Goal: Task Accomplishment & Management: Complete application form

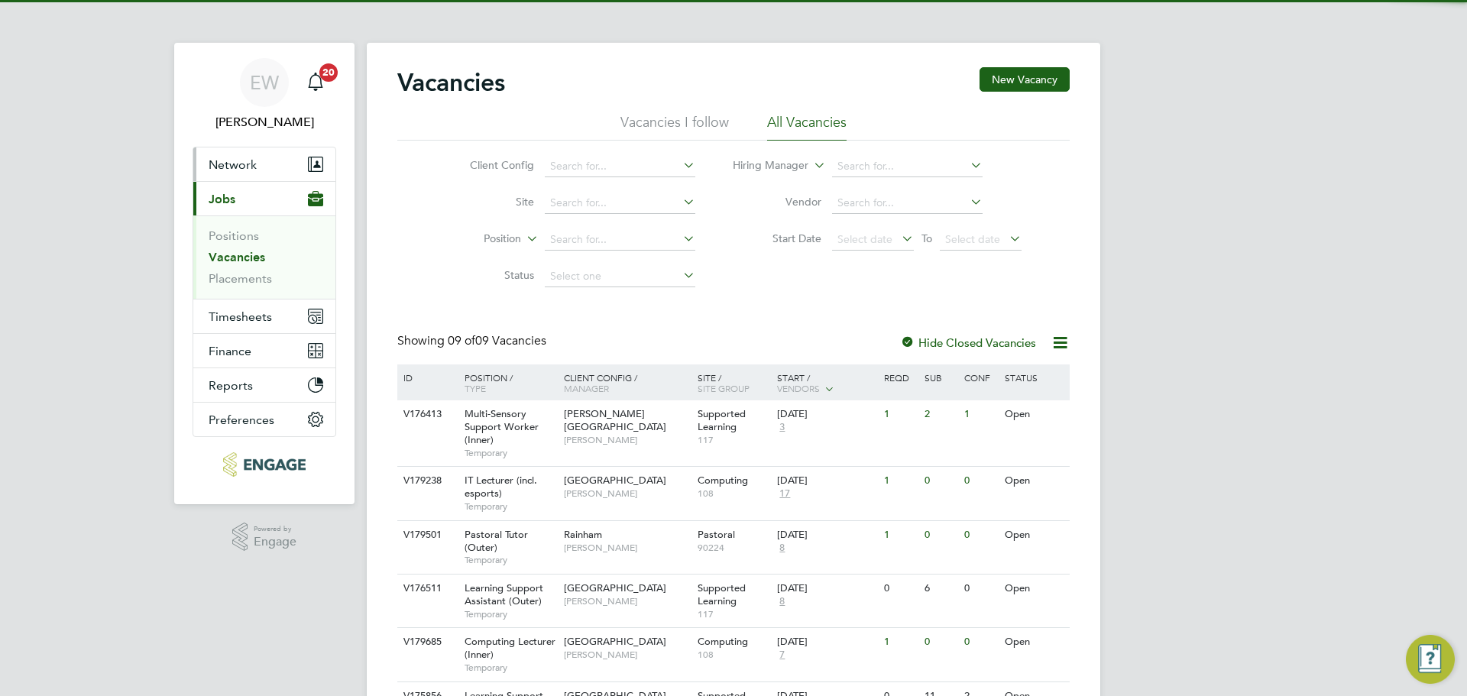
click at [232, 158] on span "Network" at bounding box center [233, 164] width 48 height 15
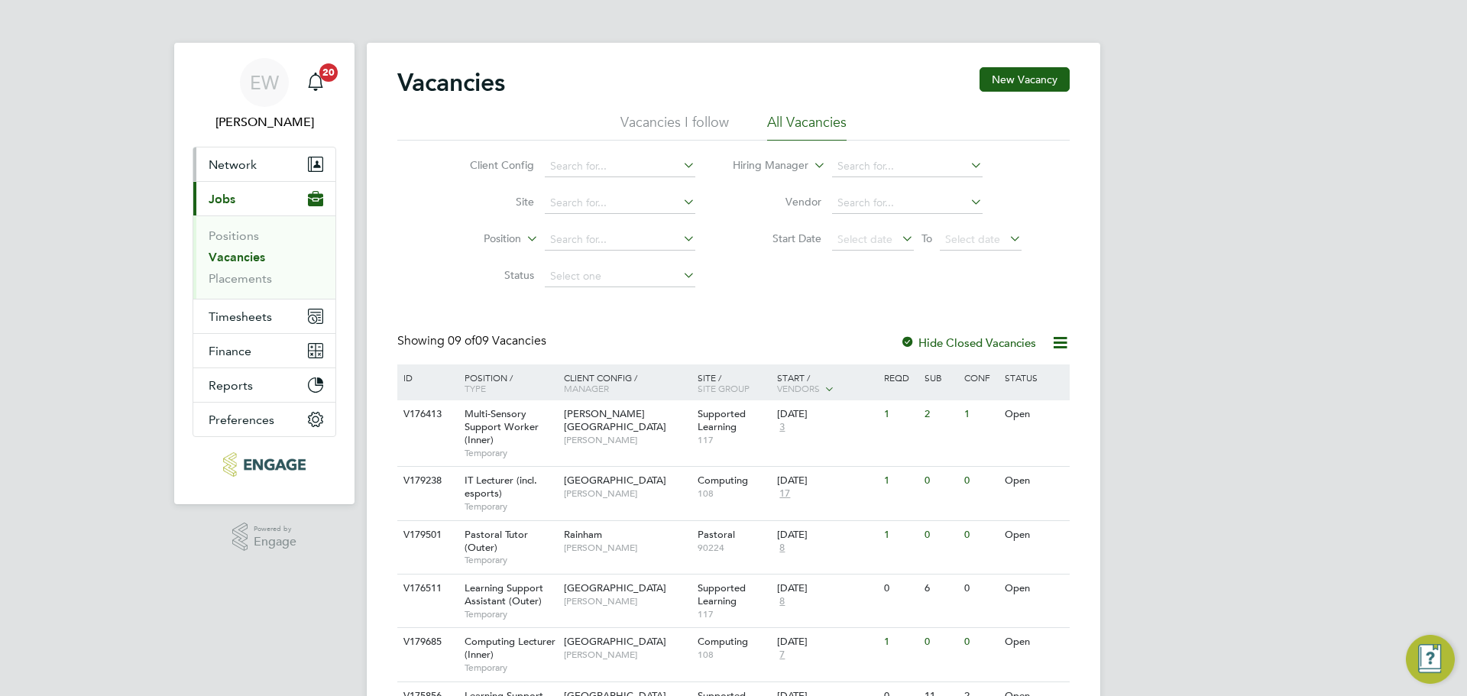
click at [244, 163] on span "Network" at bounding box center [233, 164] width 48 height 15
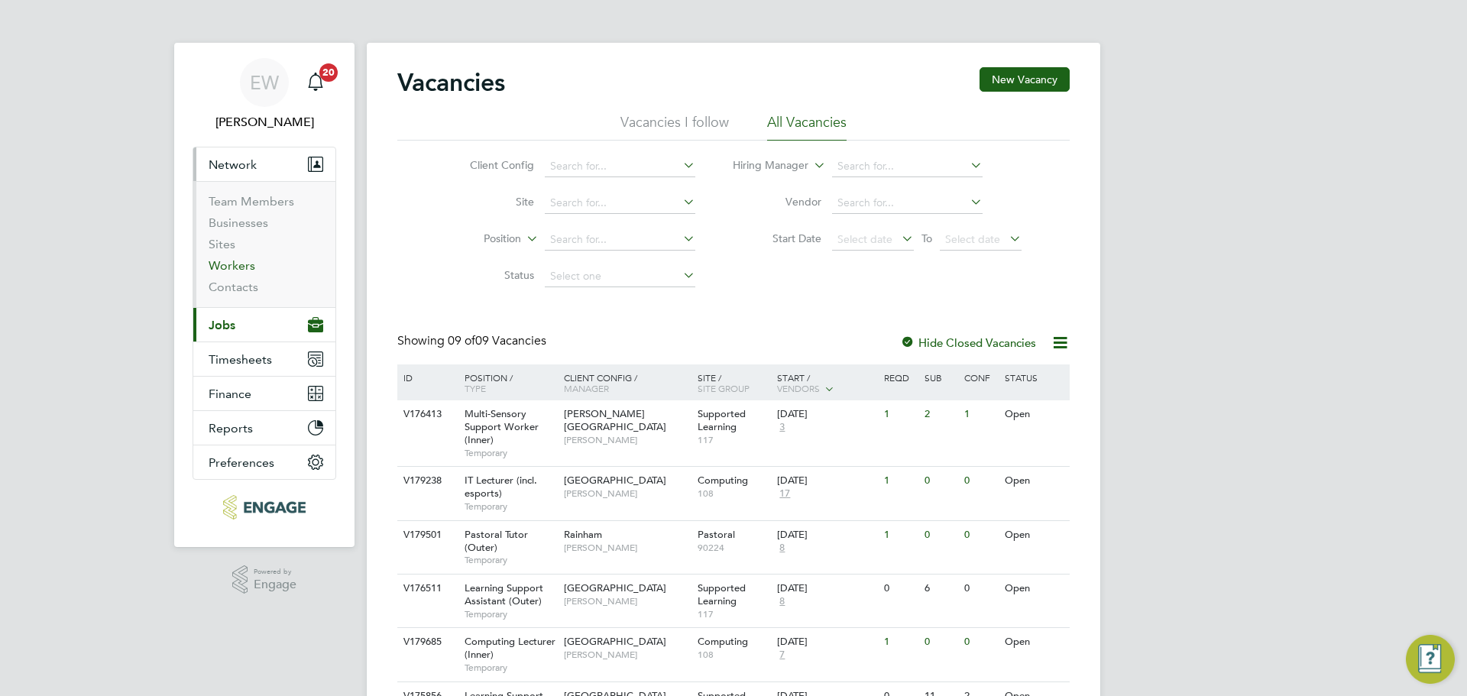
click at [230, 260] on link "Workers" at bounding box center [232, 265] width 47 height 15
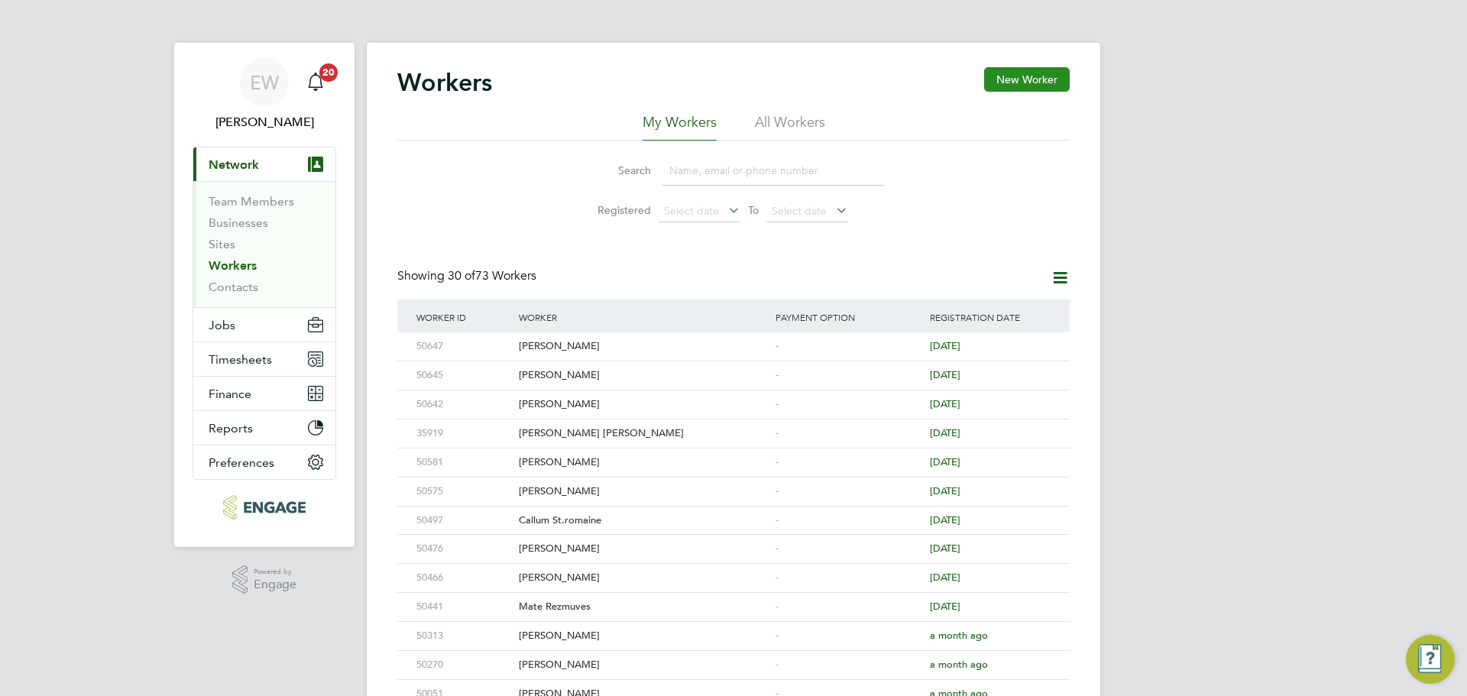
click at [1000, 83] on button "New Worker" at bounding box center [1027, 79] width 86 height 24
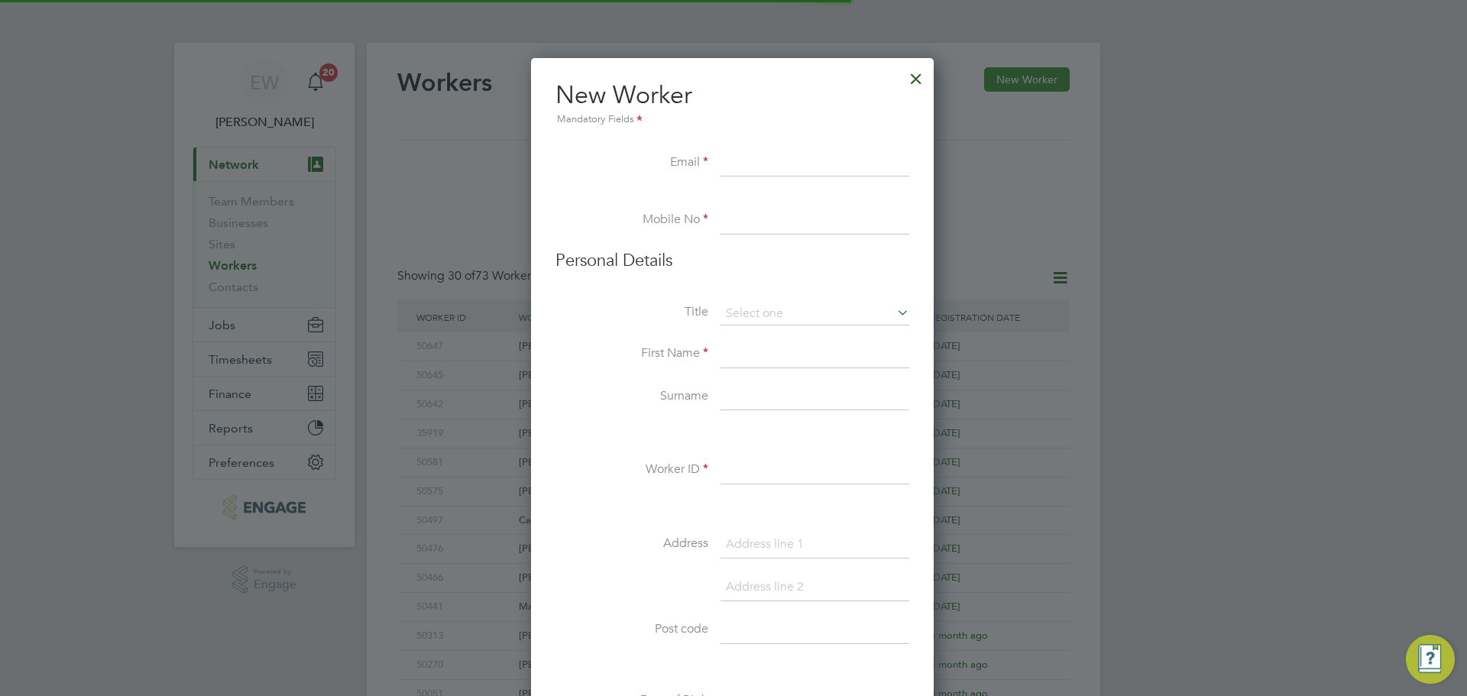
scroll to position [1300, 405]
paste input "[EMAIL_ADDRESS][DOMAIN_NAME]"
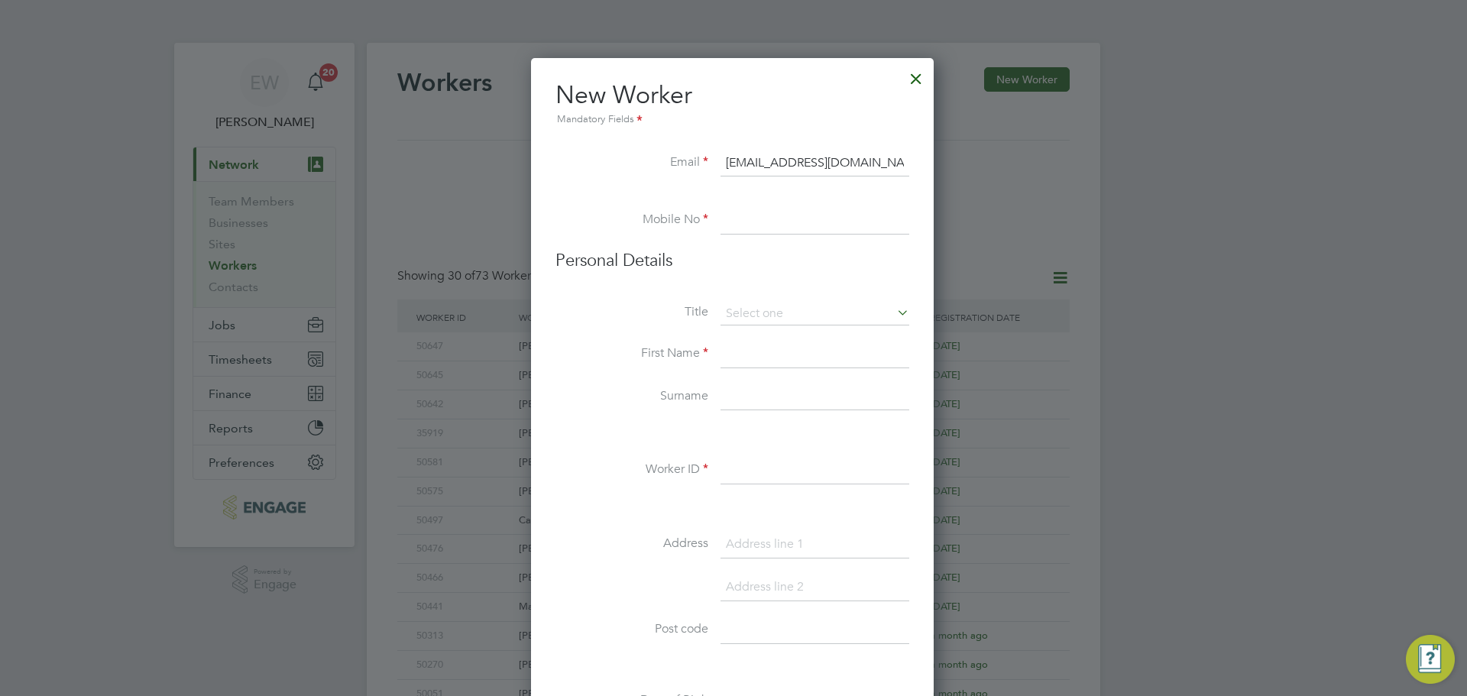
click at [748, 167] on input "[EMAIL_ADDRESS][DOMAIN_NAME]" at bounding box center [814, 163] width 189 height 27
type input "[EMAIL_ADDRESS][DOMAIN_NAME]"
click at [758, 211] on input at bounding box center [814, 220] width 189 height 27
paste input "7305 497 533"
type input "07305 497 533"
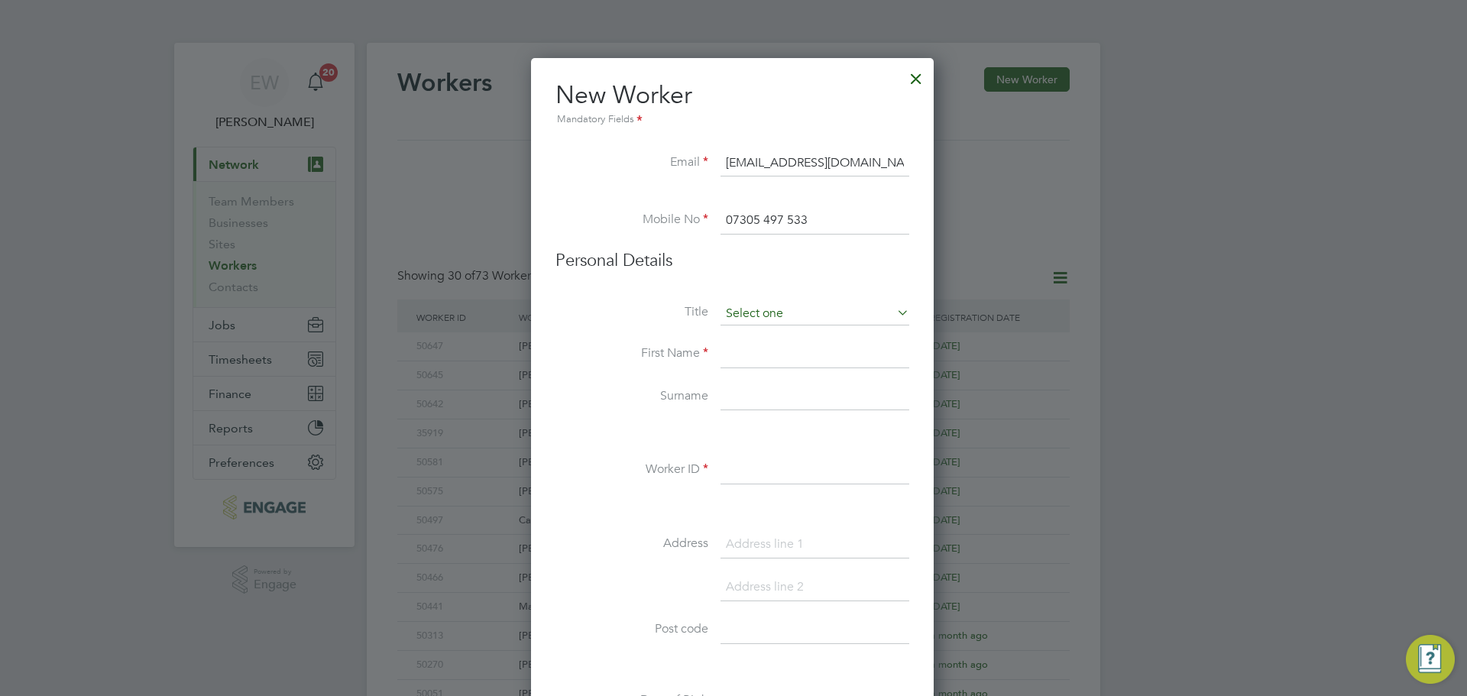
click at [781, 314] on input at bounding box center [814, 313] width 189 height 23
click at [737, 392] on li "Ms" at bounding box center [815, 395] width 190 height 20
type input "Ms"
click at [741, 354] on input at bounding box center [814, 354] width 189 height 27
type input "Khansa"
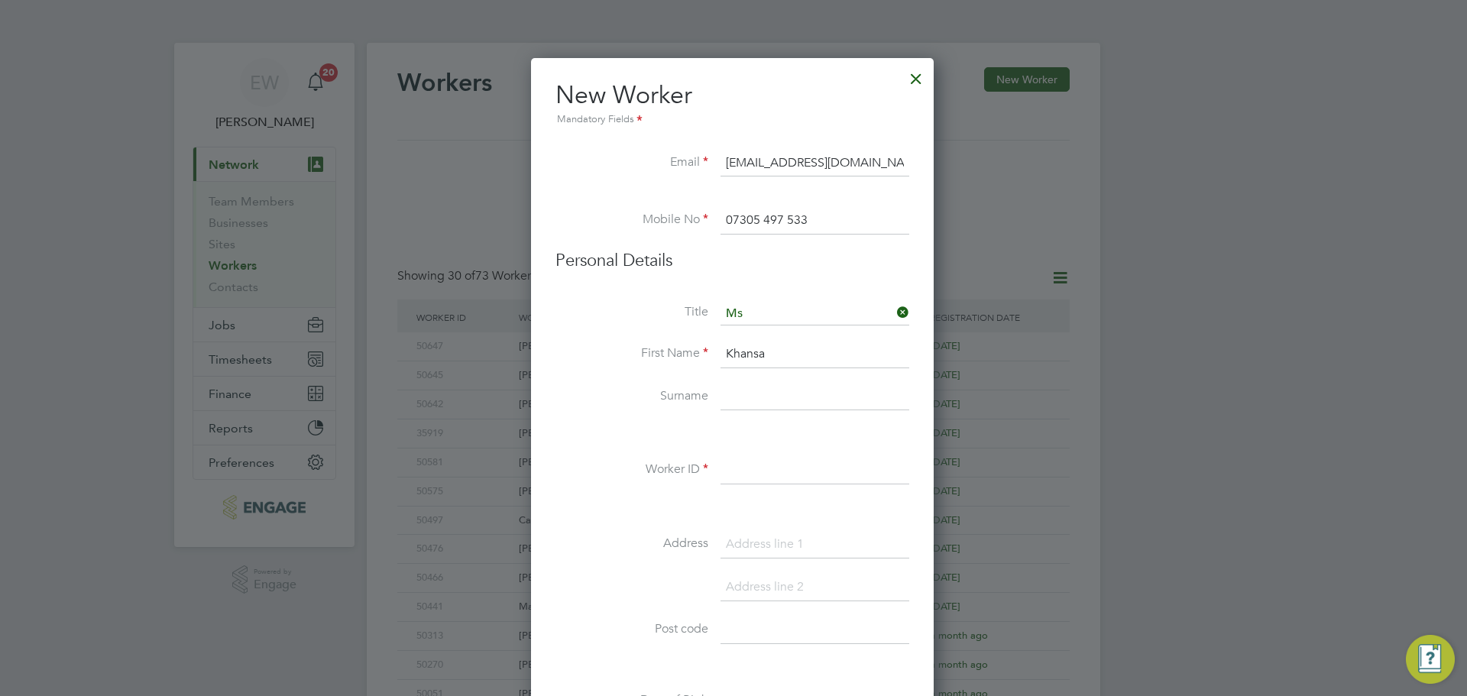
drag, startPoint x: 747, startPoint y: 403, endPoint x: 719, endPoint y: 422, distance: 34.1
click at [747, 403] on input at bounding box center [814, 396] width 189 height 27
type input "m"
type input "Mahmood"
click at [770, 480] on input at bounding box center [814, 470] width 189 height 27
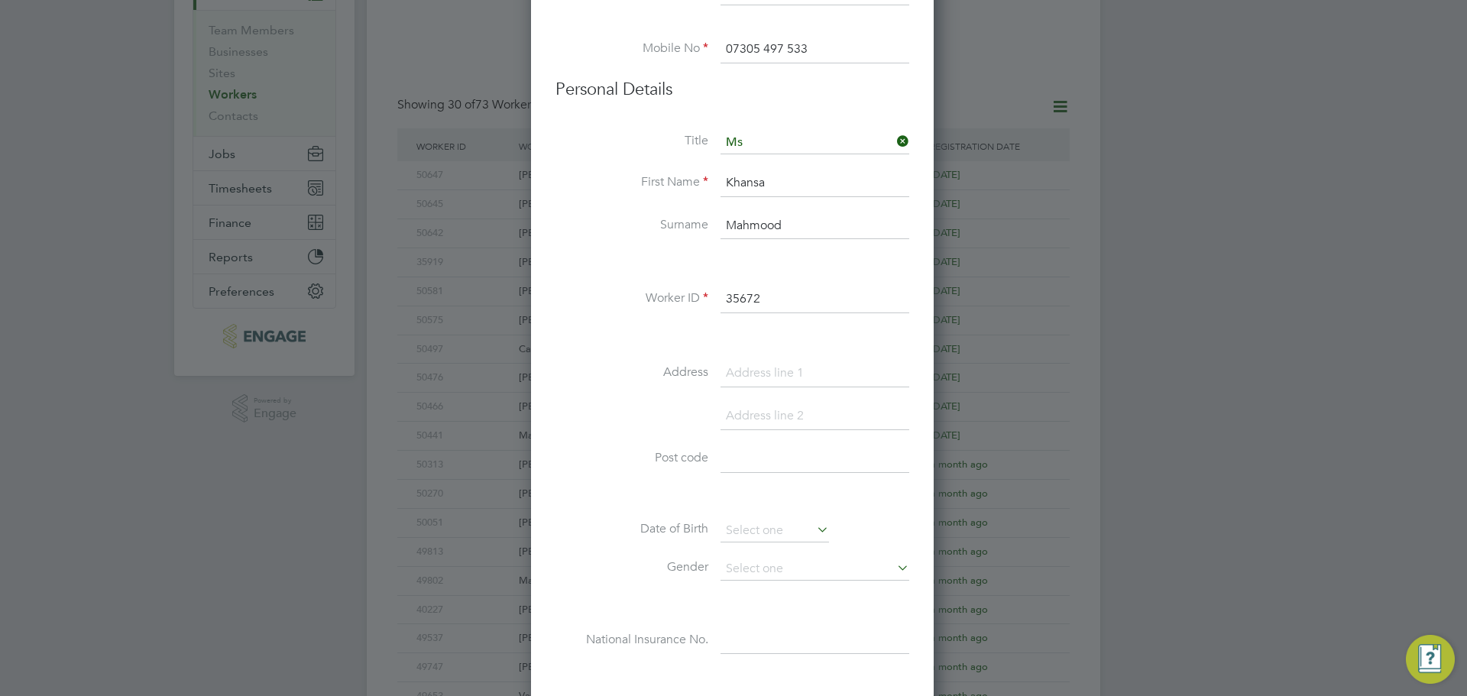
scroll to position [229, 0]
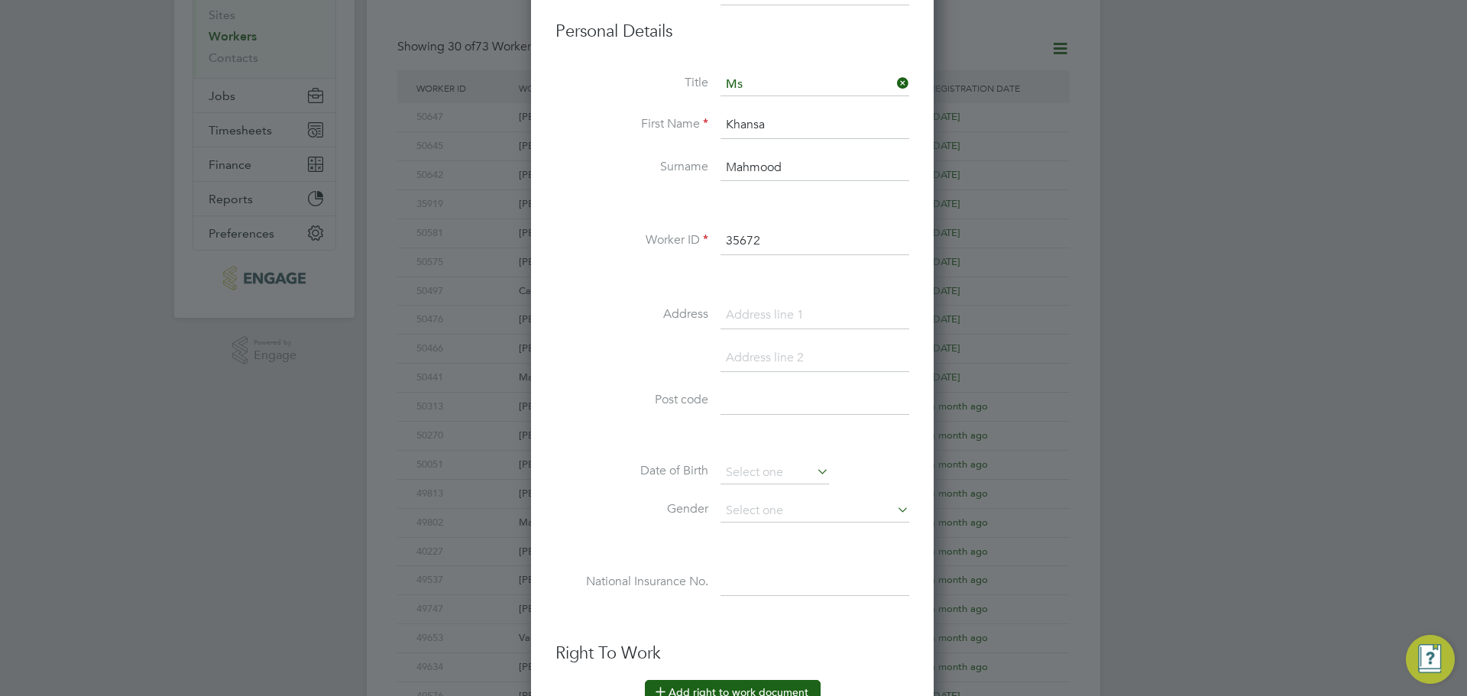
type input "35672"
click at [729, 403] on input at bounding box center [814, 400] width 189 height 27
paste input "E5 9QD"
click at [743, 400] on input "E5 9QD" at bounding box center [814, 400] width 189 height 27
type input "E5 9QD"
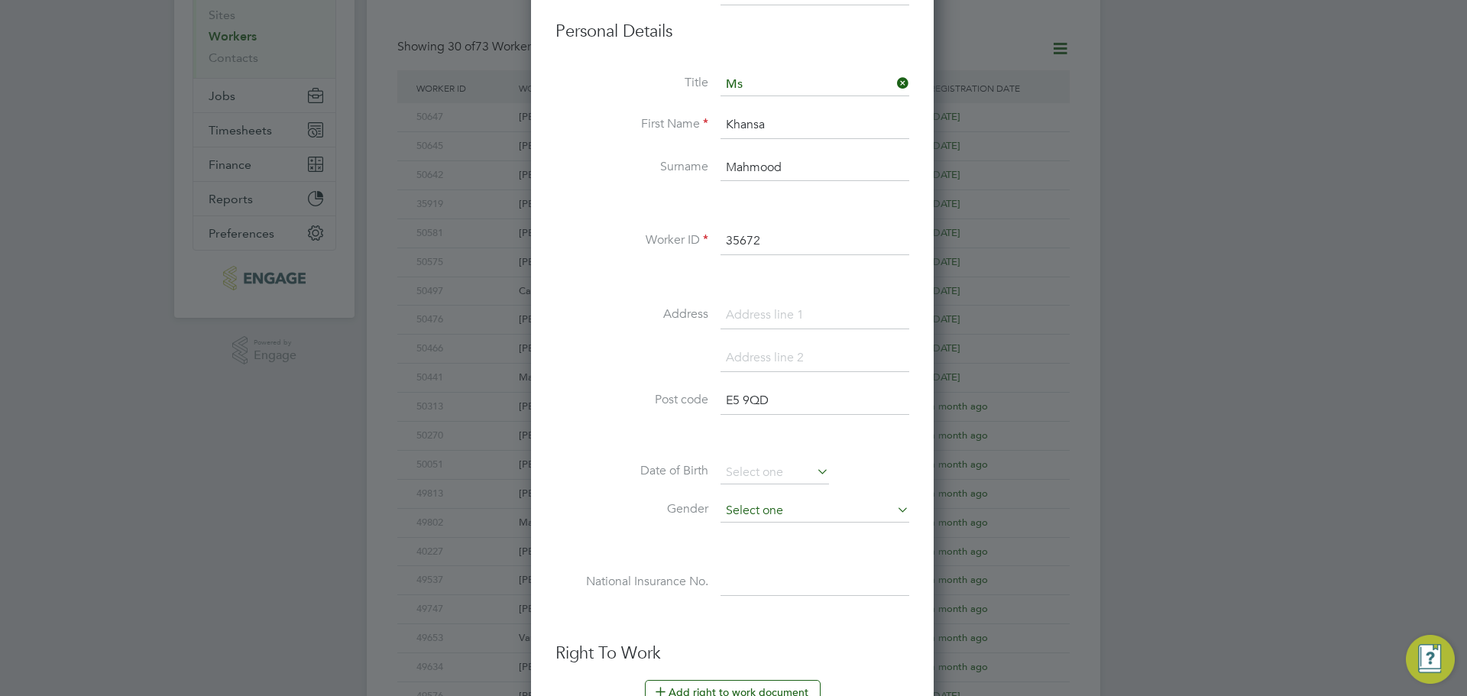
click at [766, 510] on input at bounding box center [814, 511] width 189 height 23
click at [758, 551] on li "[DEMOGRAPHIC_DATA]" at bounding box center [815, 552] width 190 height 20
type input "[DEMOGRAPHIC_DATA]"
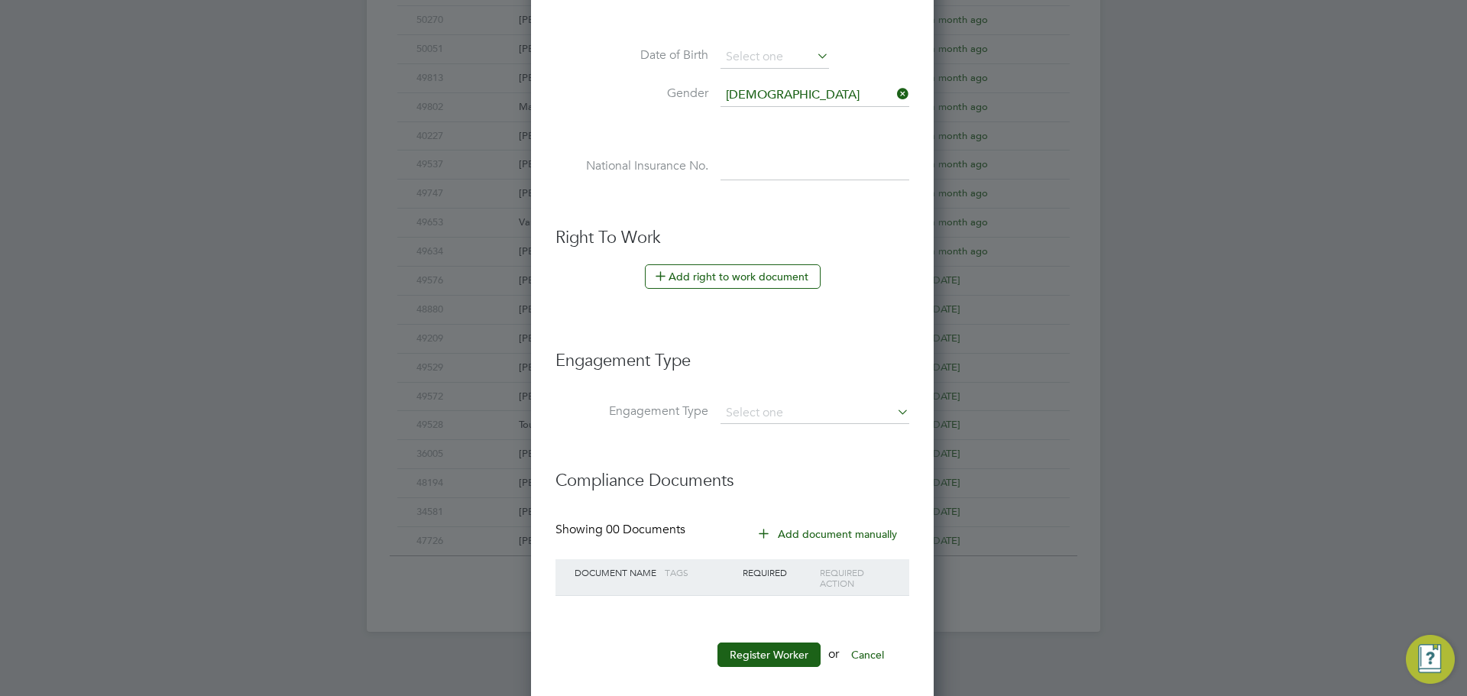
scroll to position [662, 0]
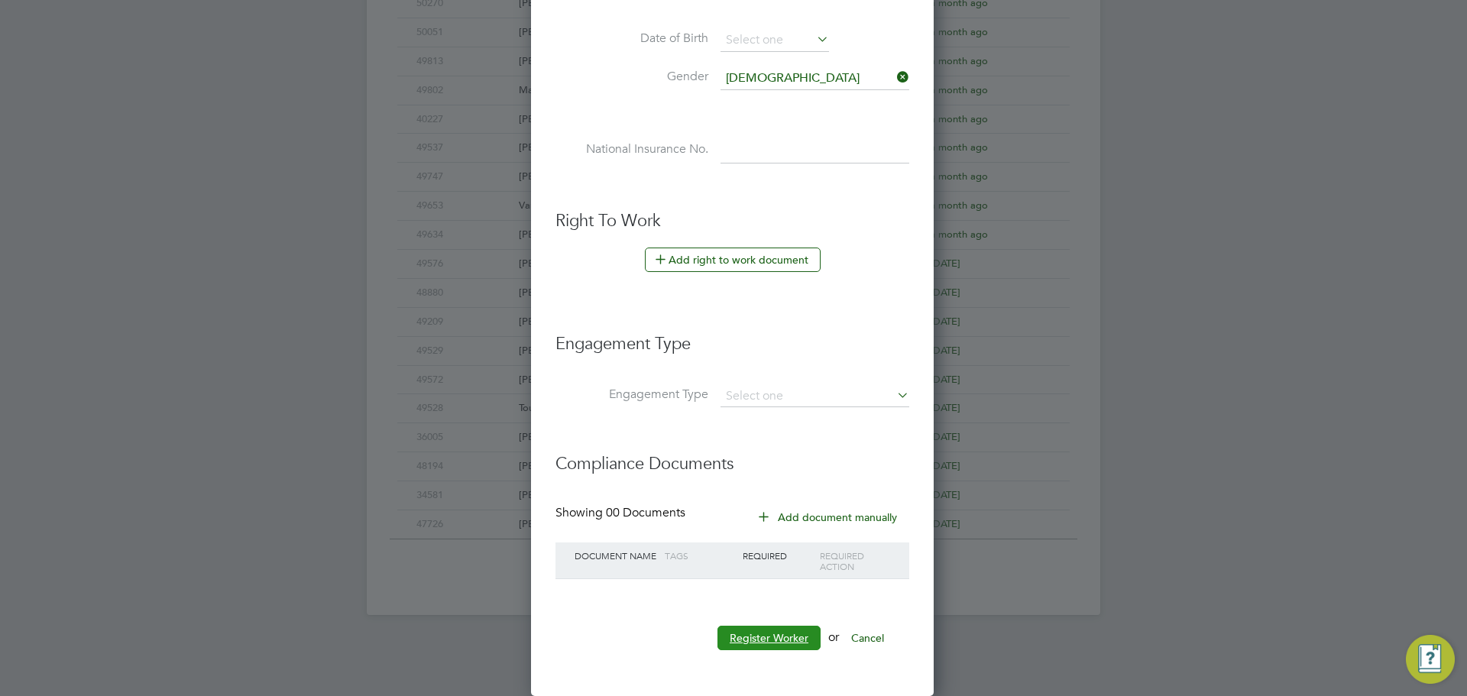
click at [781, 635] on button "Register Worker" at bounding box center [768, 638] width 103 height 24
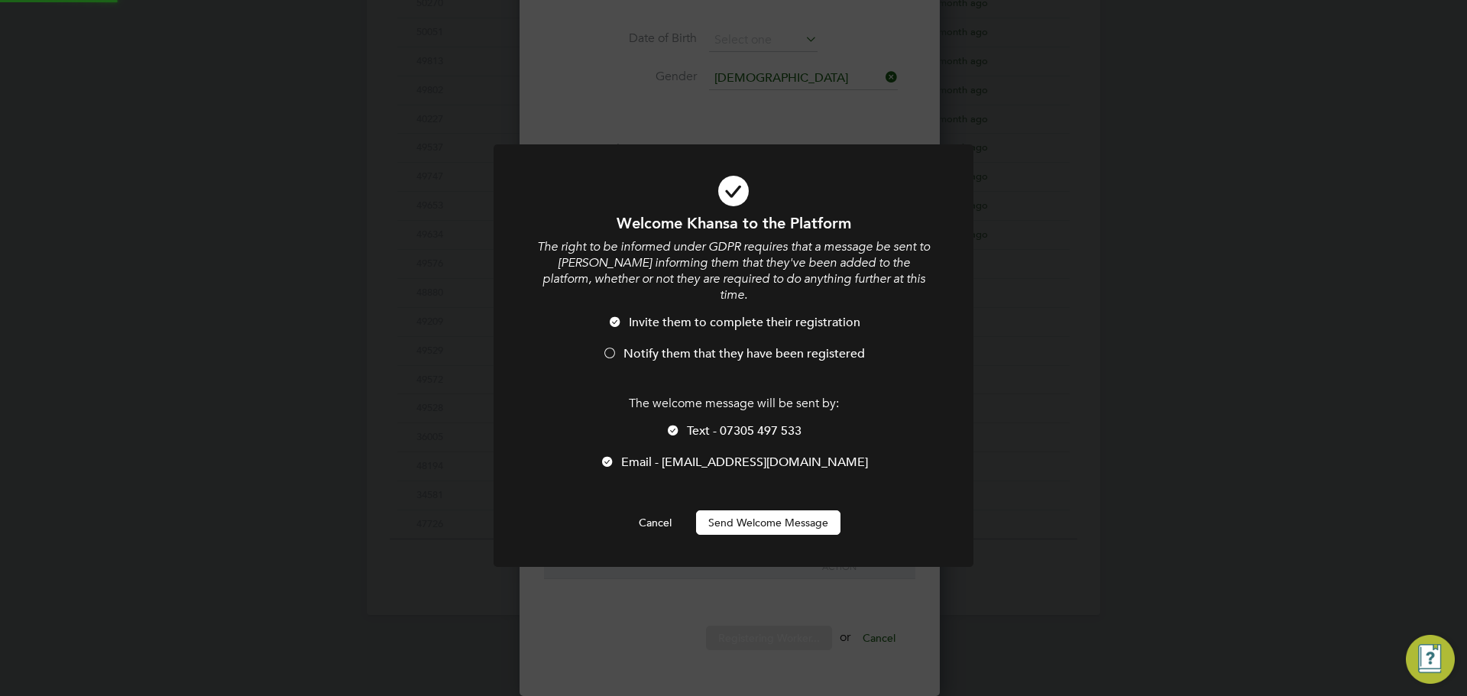
scroll to position [0, 0]
click at [610, 347] on div at bounding box center [609, 354] width 15 height 15
click at [667, 424] on div at bounding box center [672, 431] width 15 height 15
click at [809, 510] on button "Send Welcome Message" at bounding box center [768, 522] width 144 height 24
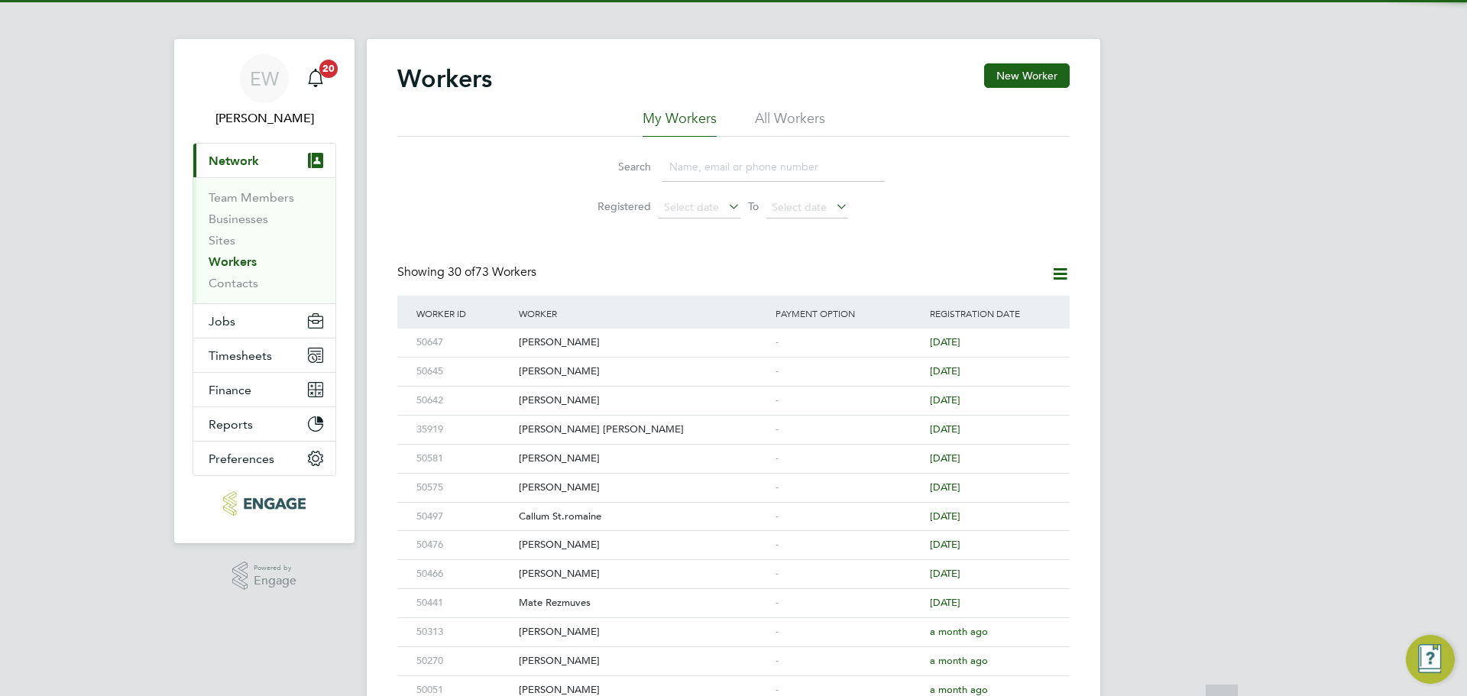
scroll to position [0, 0]
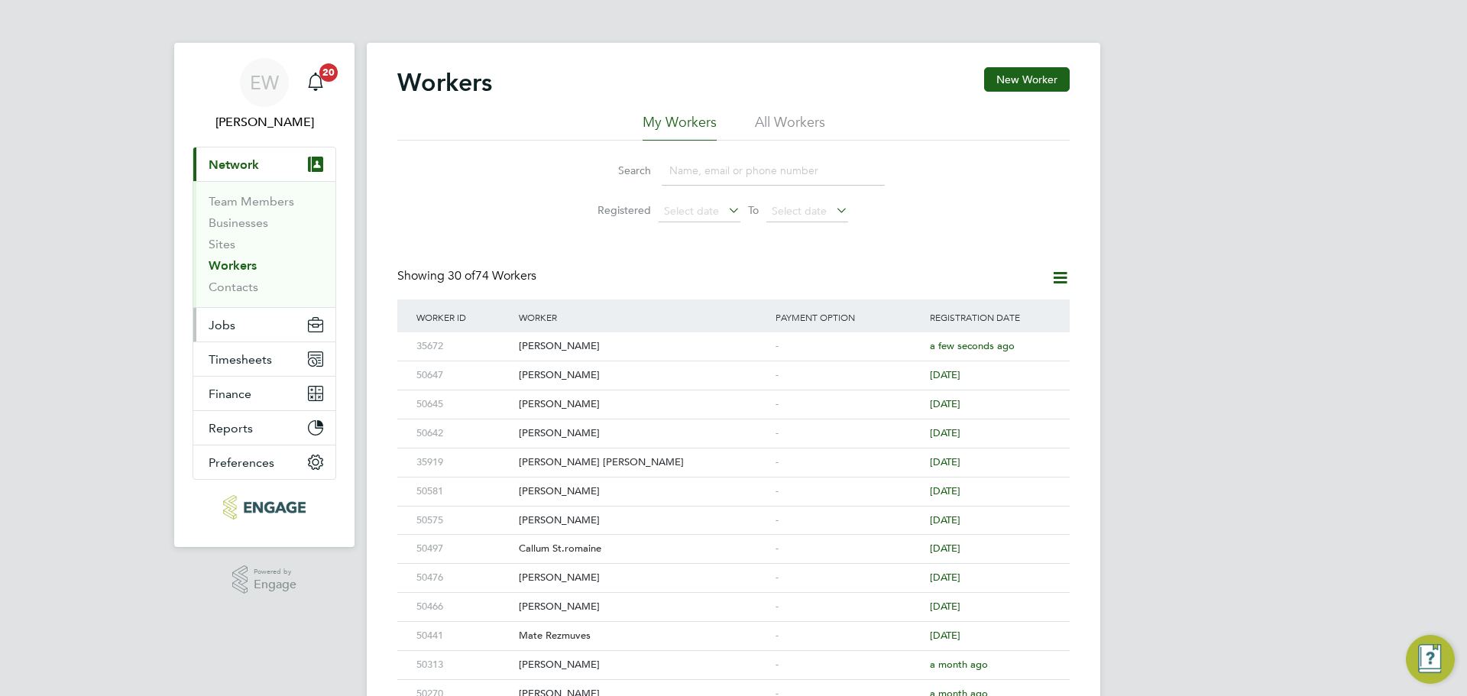
click at [222, 322] on span "Jobs" at bounding box center [222, 325] width 27 height 15
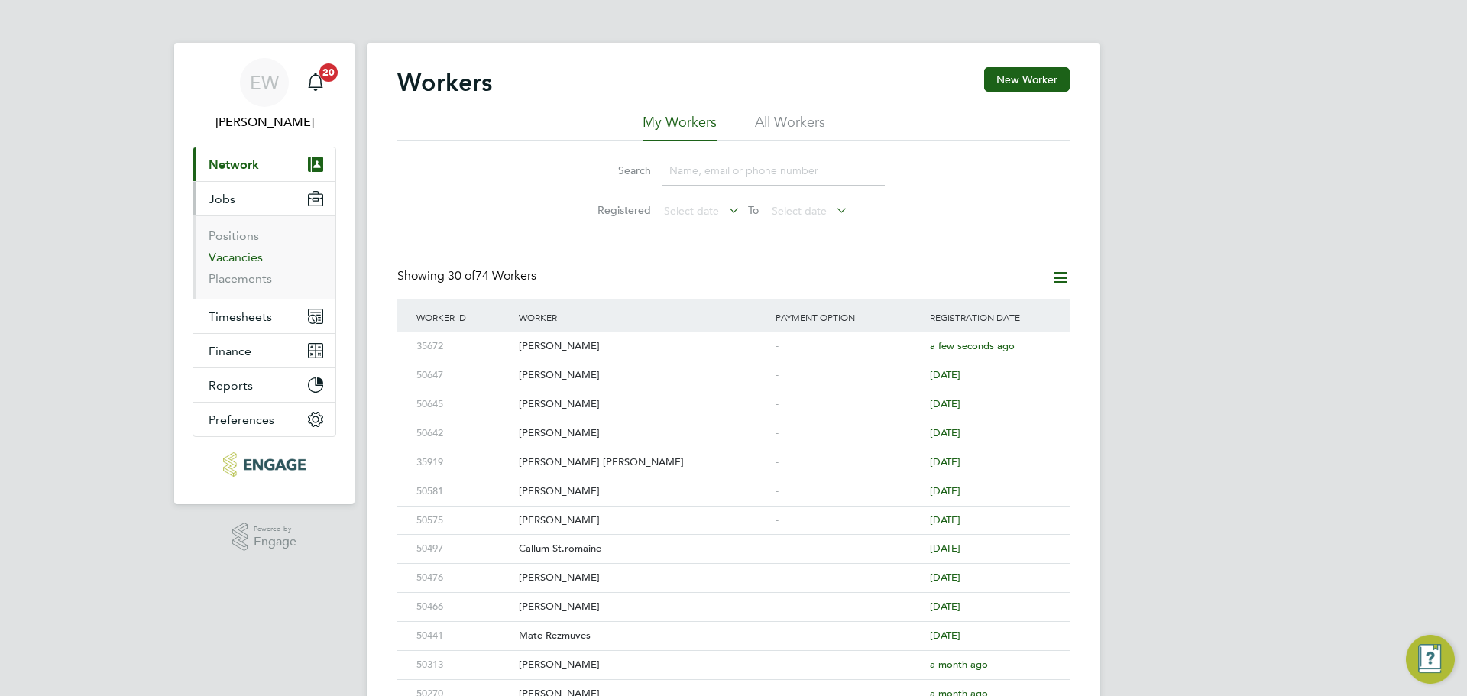
click at [235, 254] on link "Vacancies" at bounding box center [236, 257] width 54 height 15
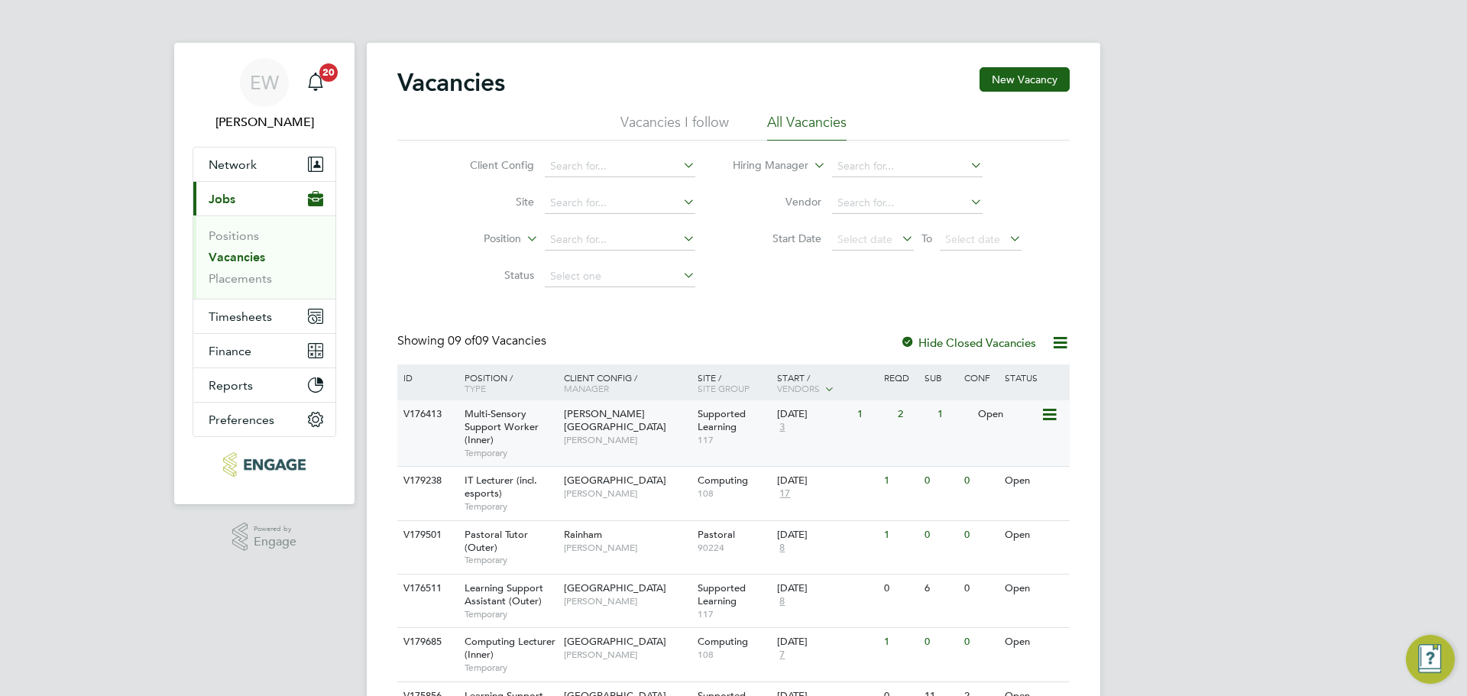
click at [539, 438] on div "Multi-Sensory Support Worker (Inner) [DEMOGRAPHIC_DATA]" at bounding box center [506, 433] width 107 height 66
click at [519, 426] on span "Multi-Sensory Support Worker (Inner)" at bounding box center [501, 426] width 74 height 39
click at [529, 427] on span "Multi-Sensory Support Worker (Inner)" at bounding box center [501, 426] width 74 height 39
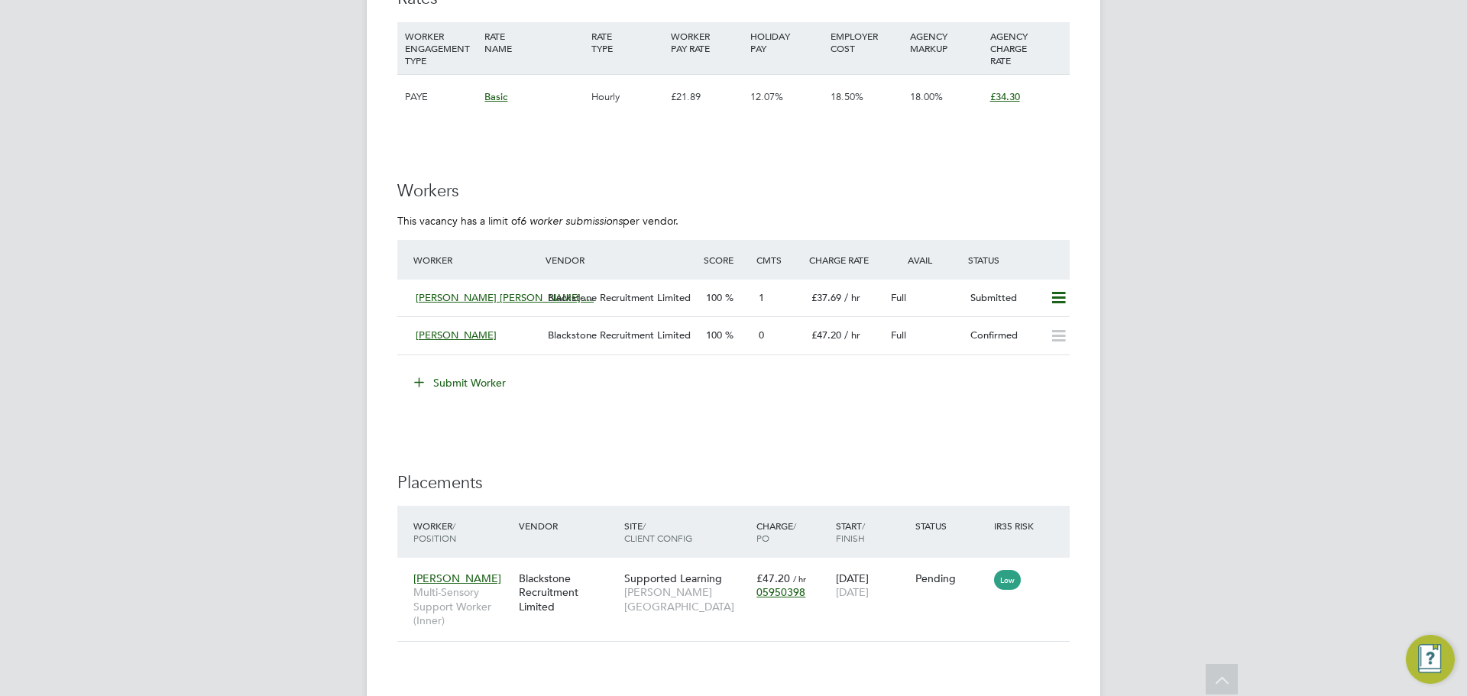
scroll to position [2215, 0]
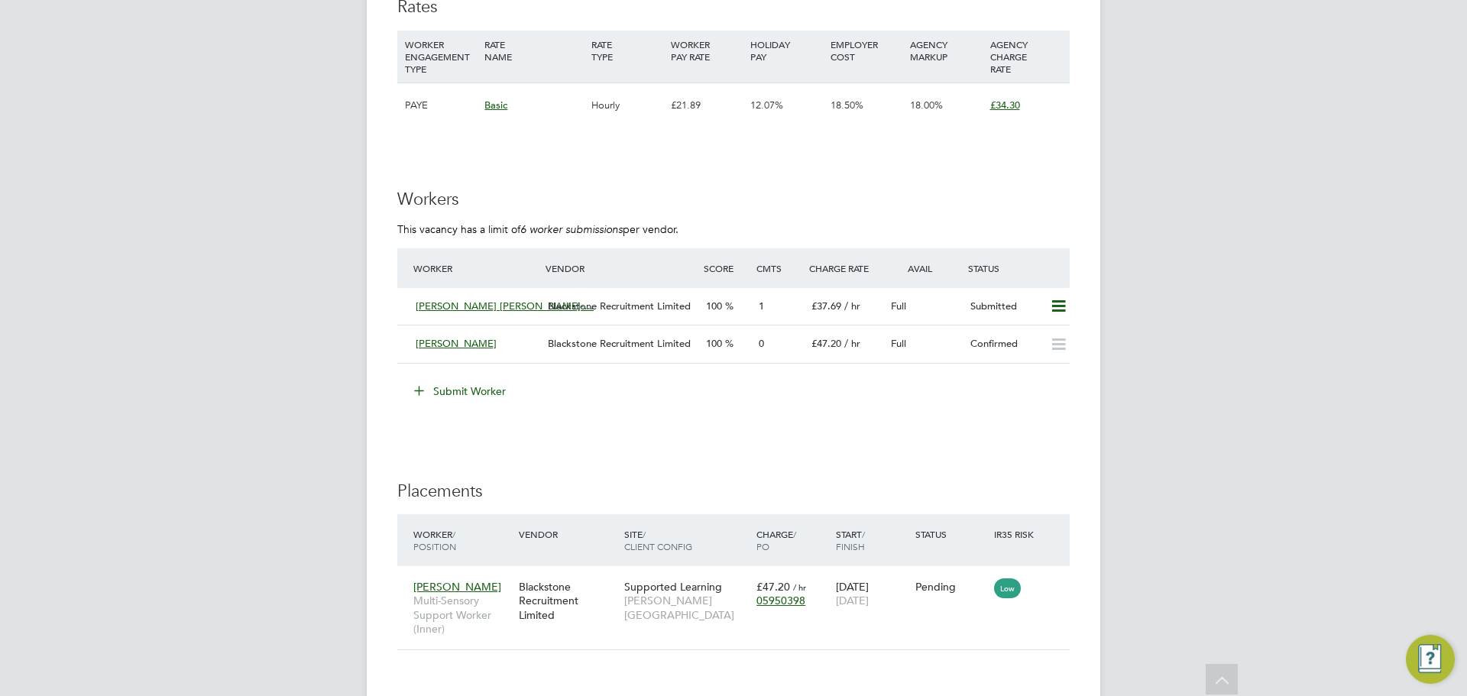
click at [467, 388] on button "Submit Worker" at bounding box center [460, 391] width 115 height 24
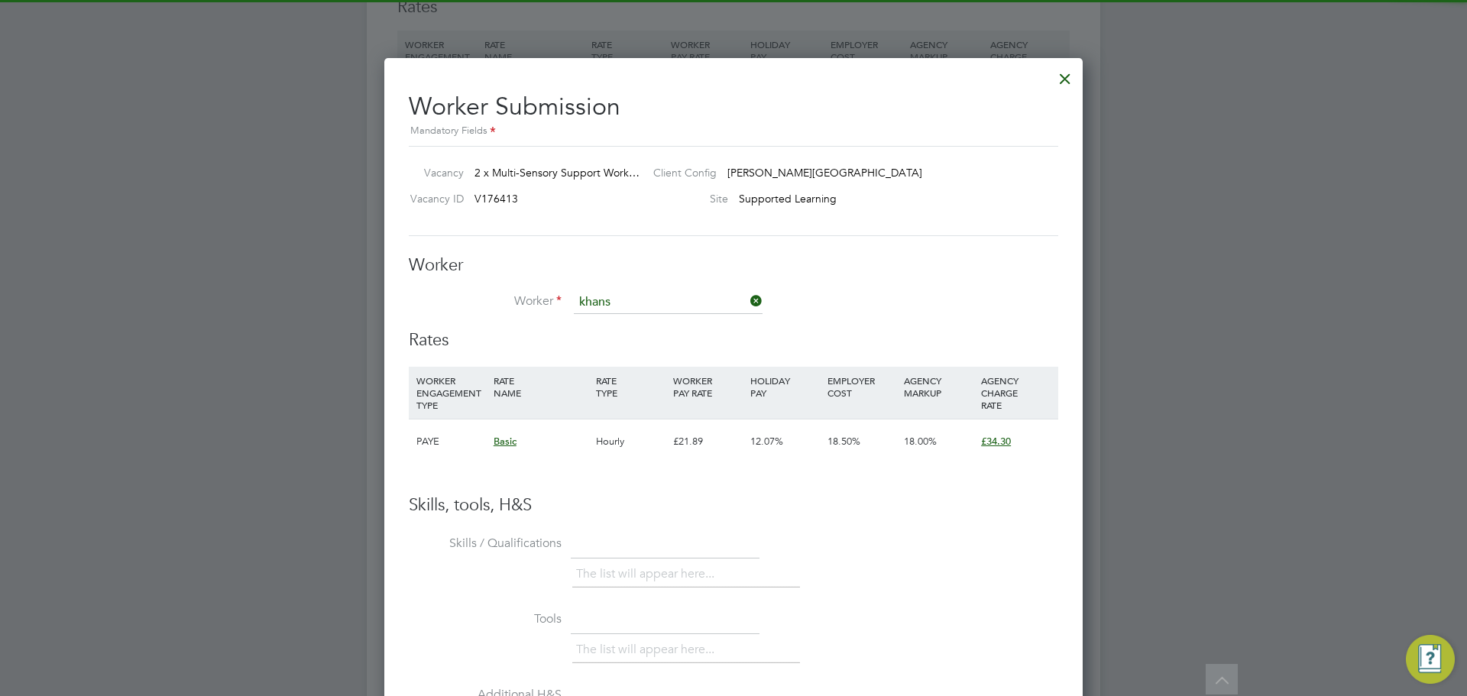
click at [645, 319] on li "Khans a Mahmood (35672)" at bounding box center [668, 324] width 190 height 21
type input "Khansa Mahmood (35672)"
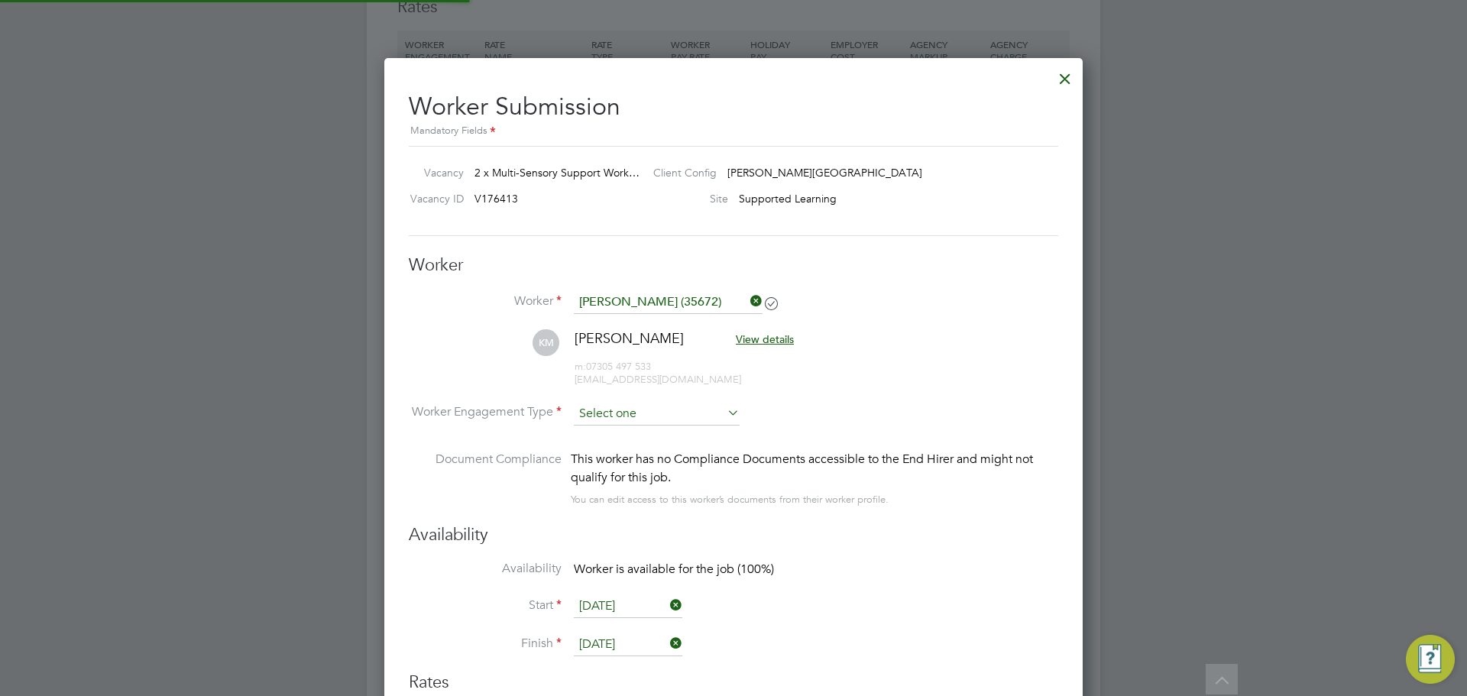
click at [624, 407] on input at bounding box center [657, 414] width 166 height 23
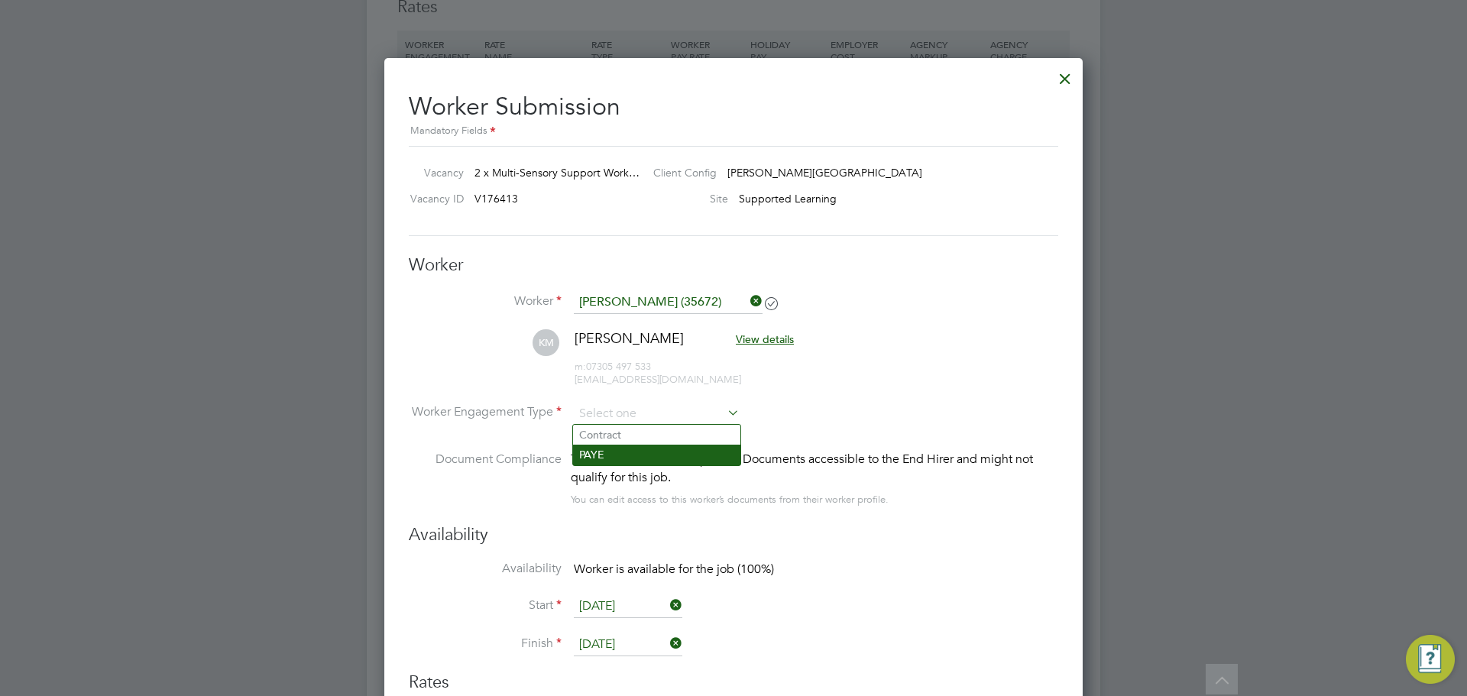
click at [620, 456] on li "PAYE" at bounding box center [656, 455] width 167 height 20
type input "PAYE"
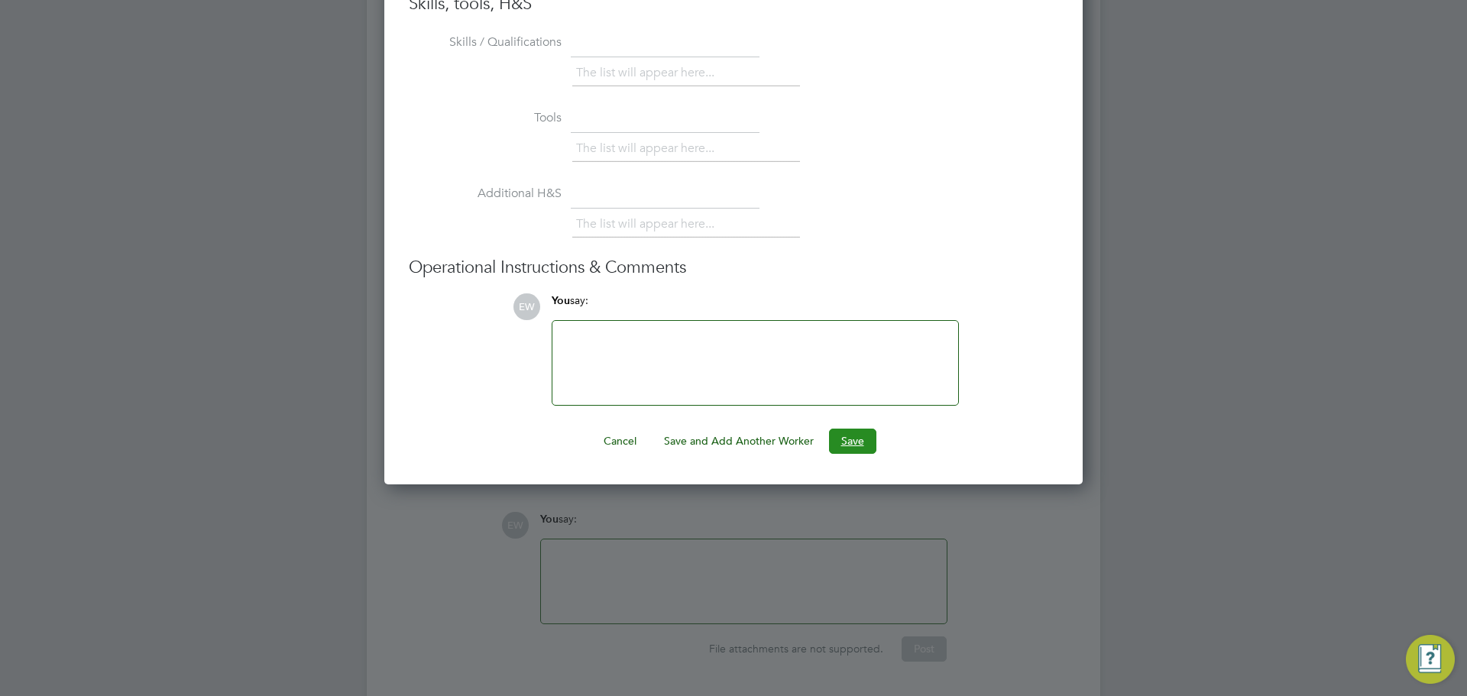
click at [848, 437] on button "Save" at bounding box center [852, 441] width 47 height 24
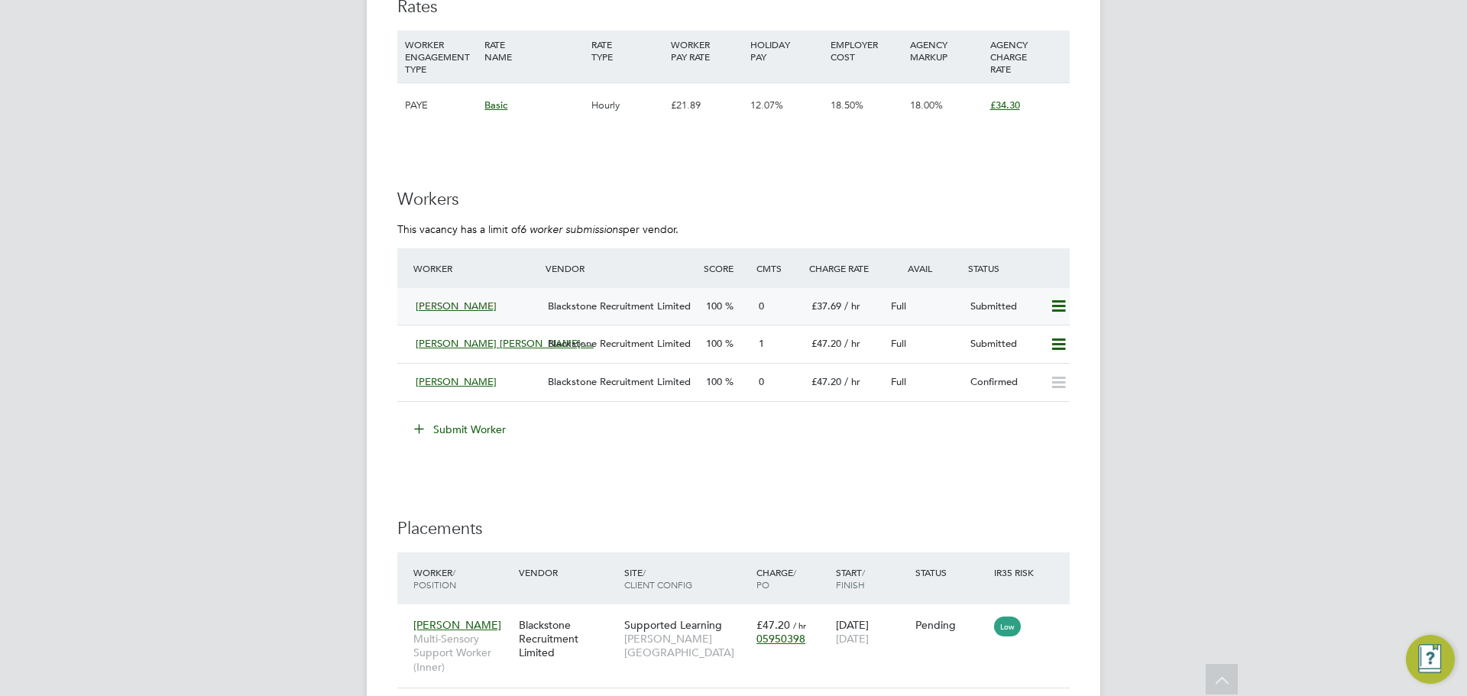
click at [656, 306] on span "Blackstone Recruitment Limited" at bounding box center [619, 305] width 143 height 13
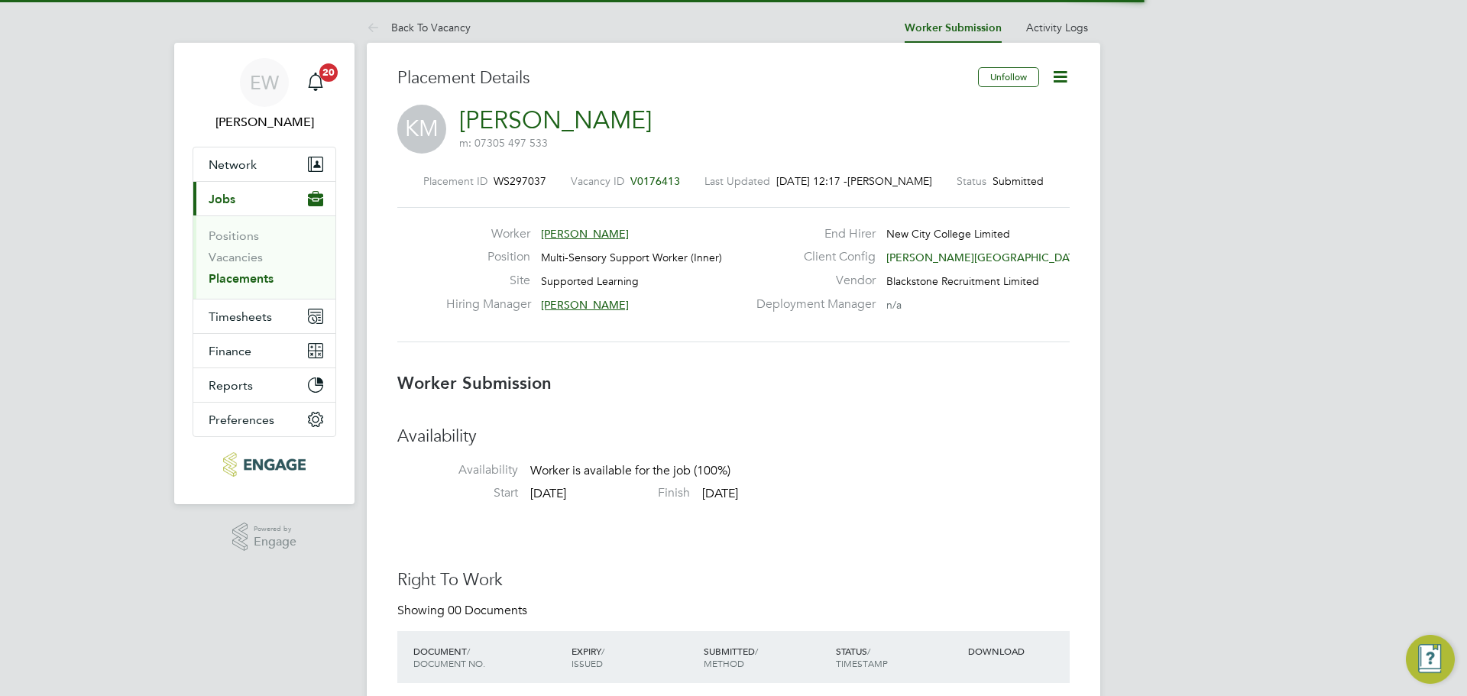
scroll to position [8, 8]
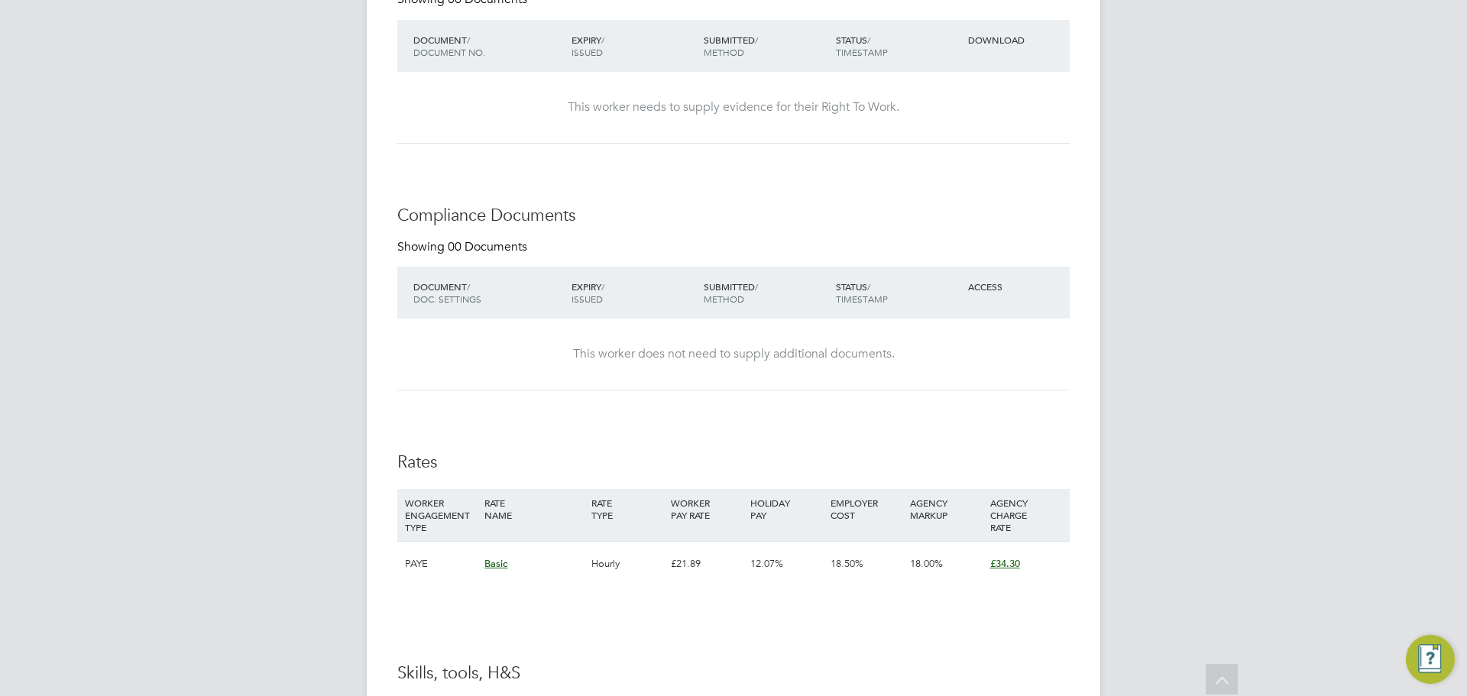
click at [1004, 561] on span "£34.30" at bounding box center [1005, 563] width 30 height 13
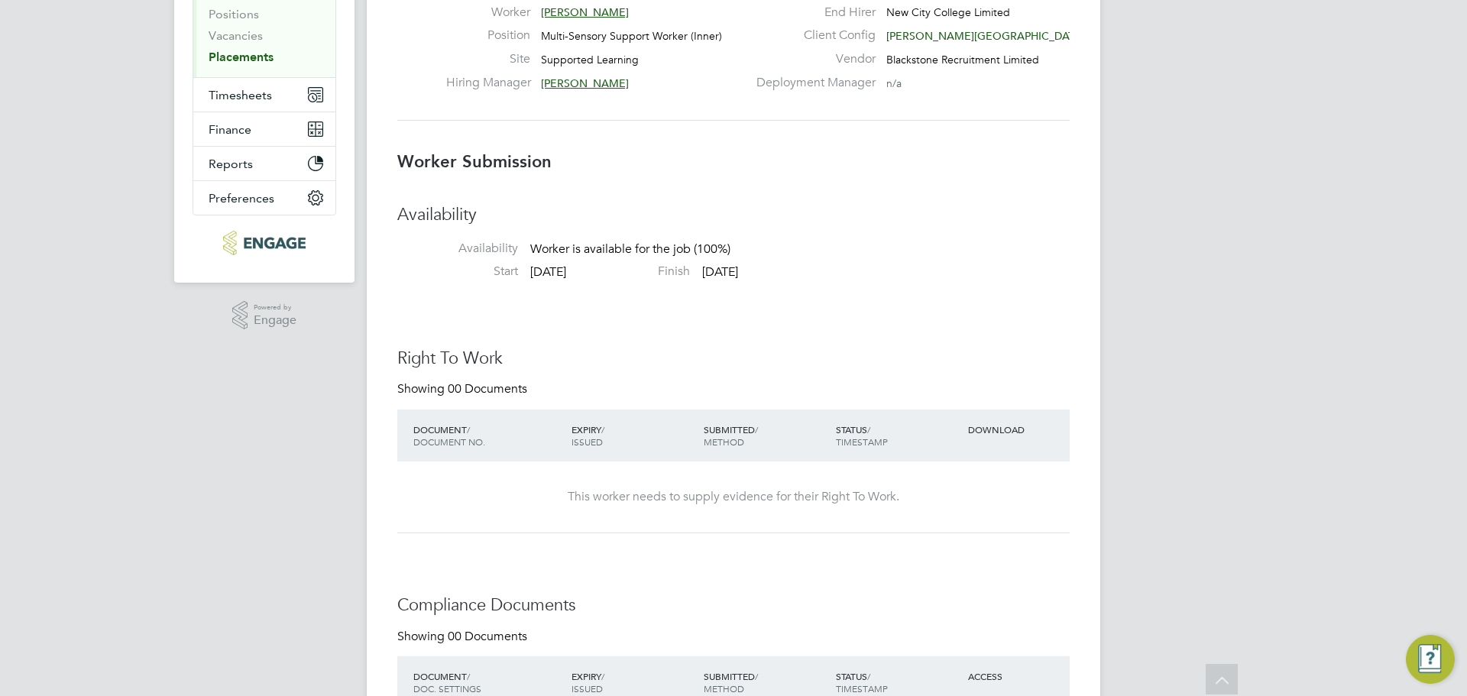
scroll to position [0, 0]
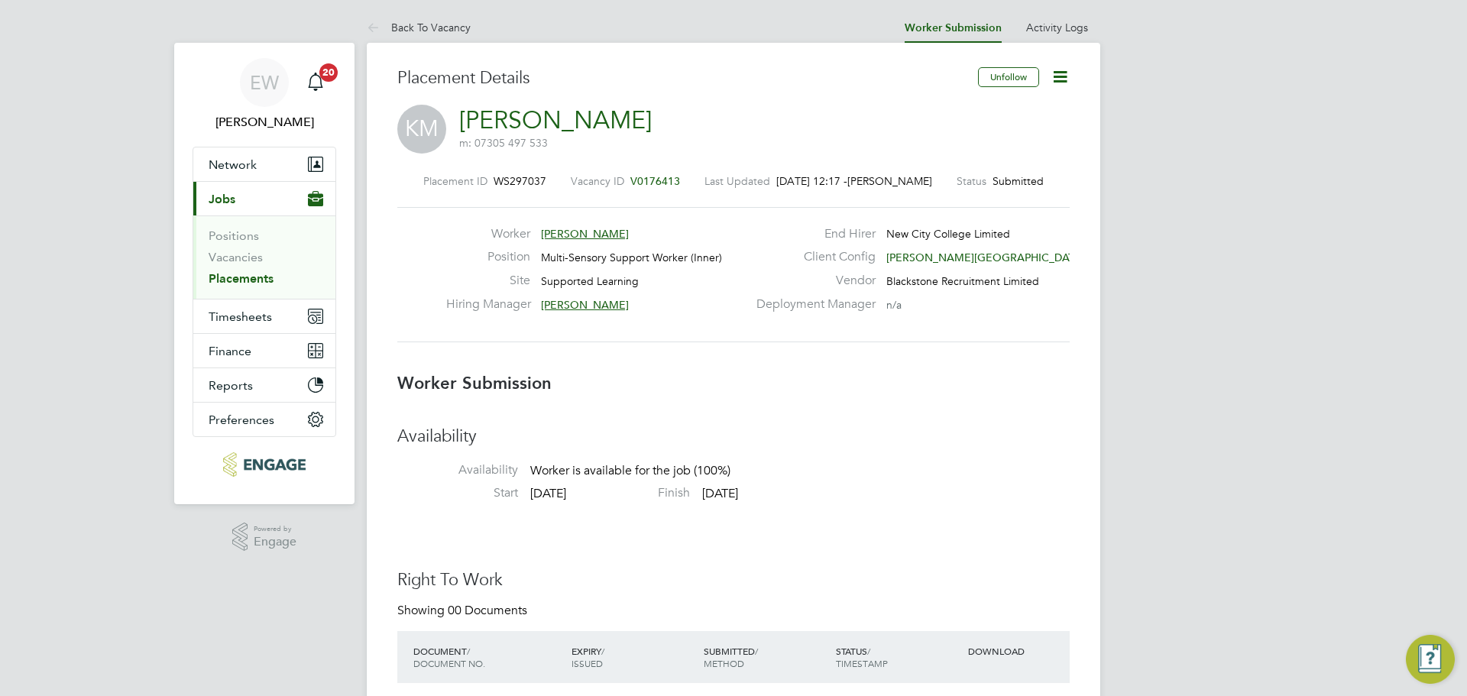
click at [1060, 79] on icon at bounding box center [1059, 76] width 19 height 19
click at [966, 113] on li "Edit Worker Submission e" at bounding box center [995, 112] width 141 height 21
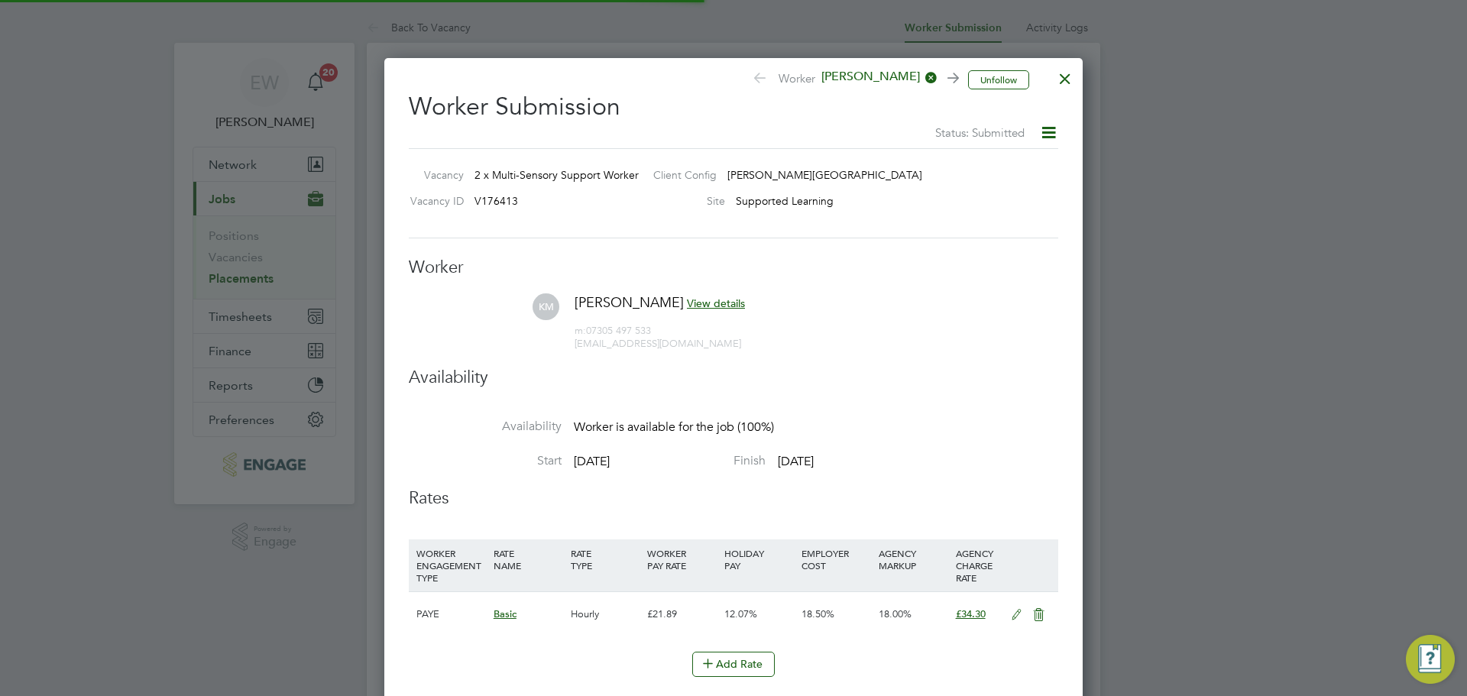
scroll to position [835, 699]
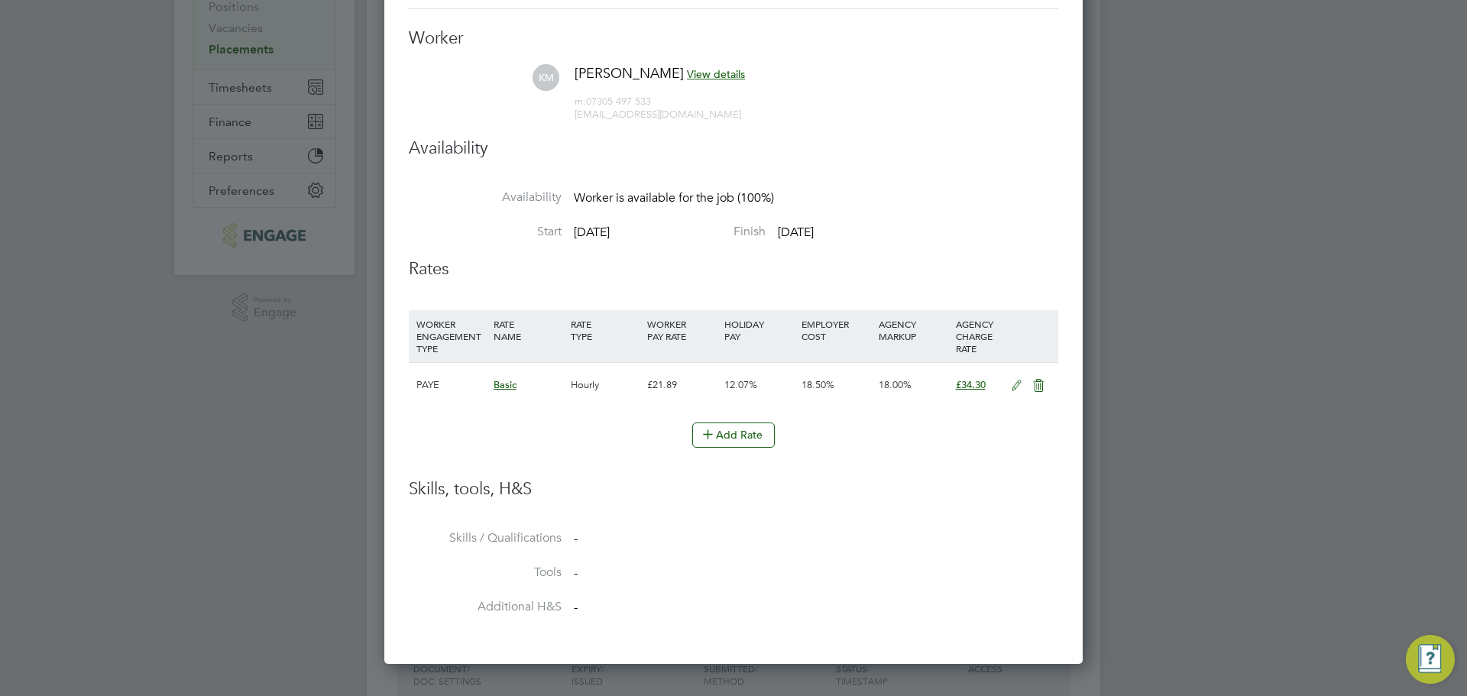
click at [1012, 385] on icon at bounding box center [1016, 386] width 19 height 12
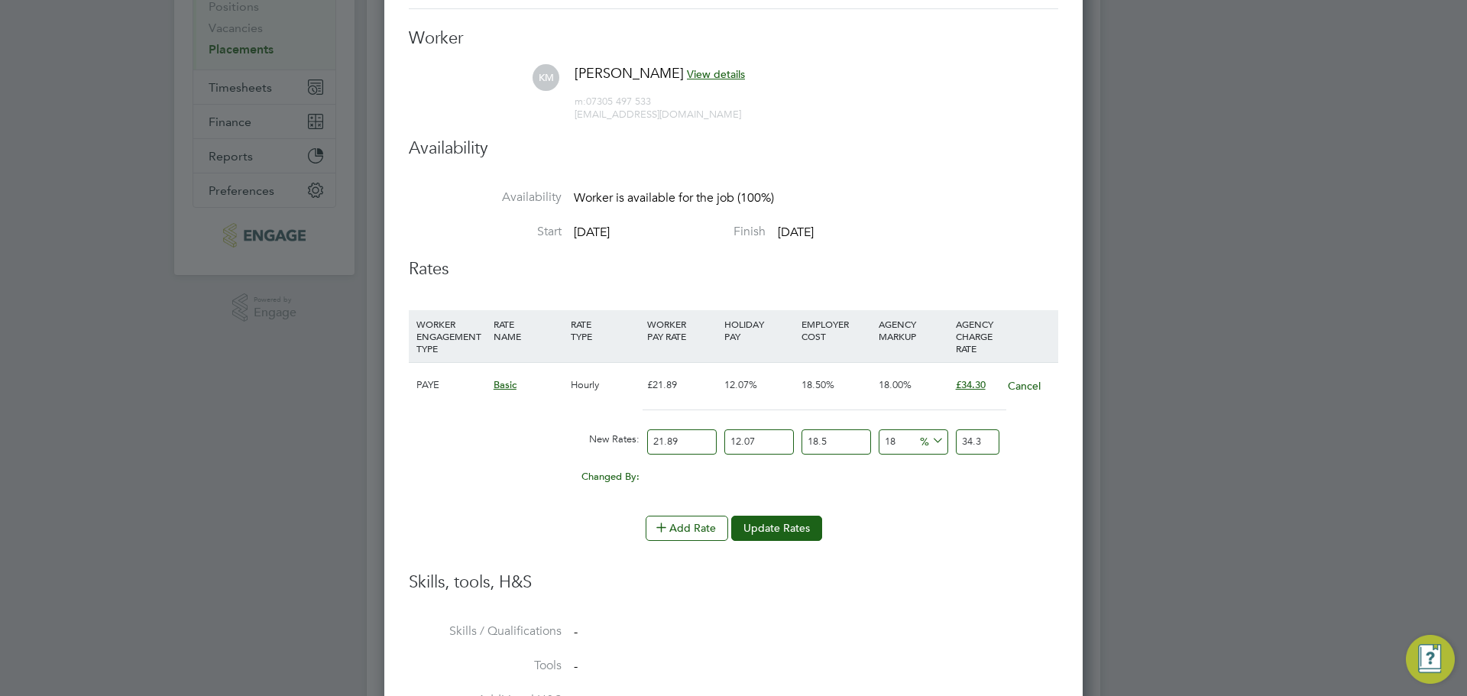
drag, startPoint x: 688, startPoint y: 439, endPoint x: 636, endPoint y: 439, distance: 51.9
click at [636, 439] on div "New Rates: 21.89 12.07 n/a 18.5 n/a 18 0 % 34.3" at bounding box center [733, 442] width 649 height 40
type input "2"
type input "3.13414962"
type input "25"
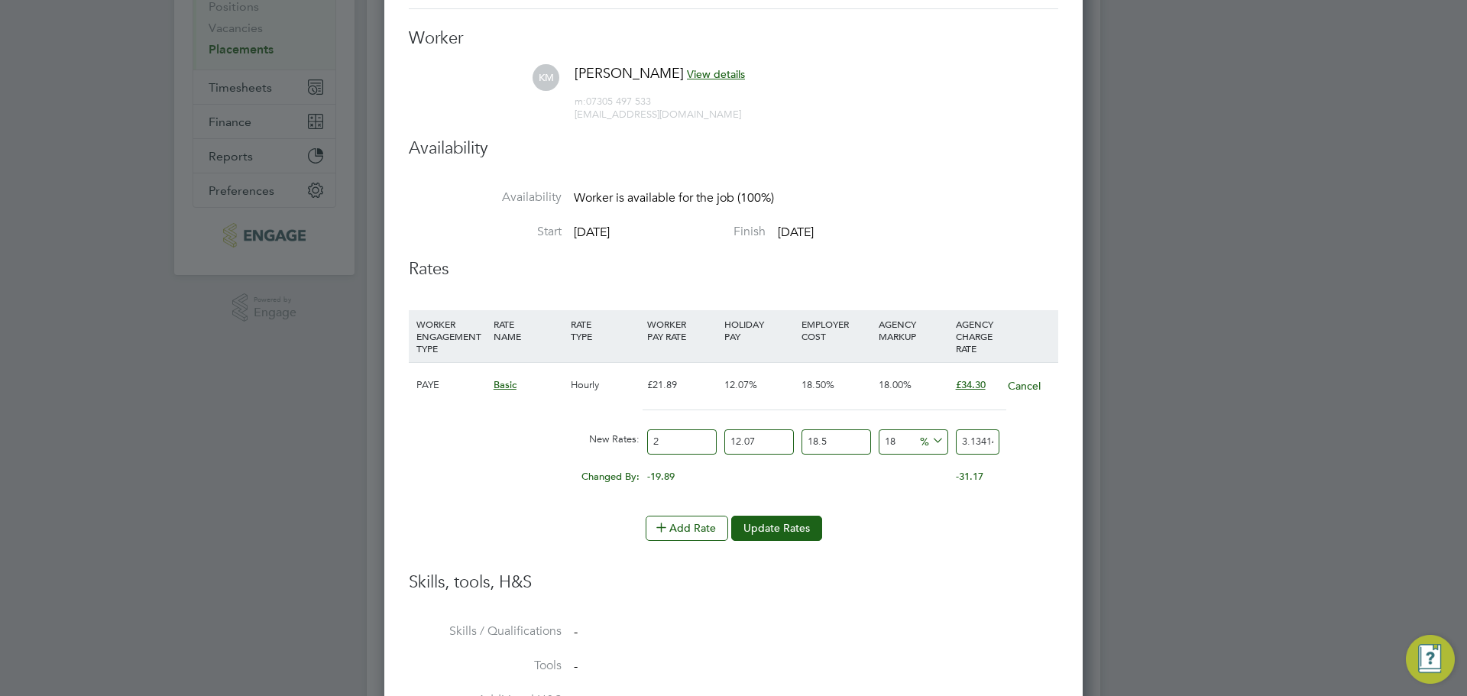
type input "39.17687025"
type input "25"
click at [790, 526] on button "Update Rates" at bounding box center [776, 528] width 91 height 24
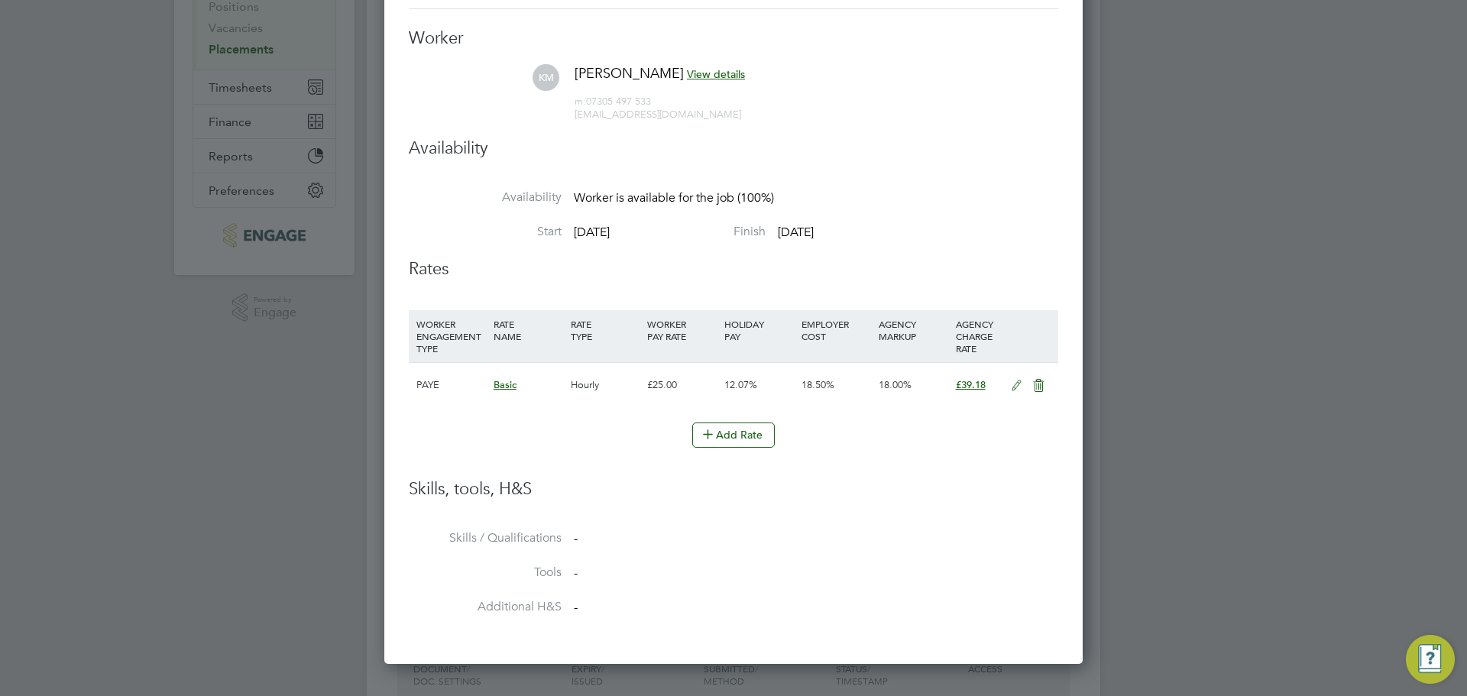
scroll to position [0, 0]
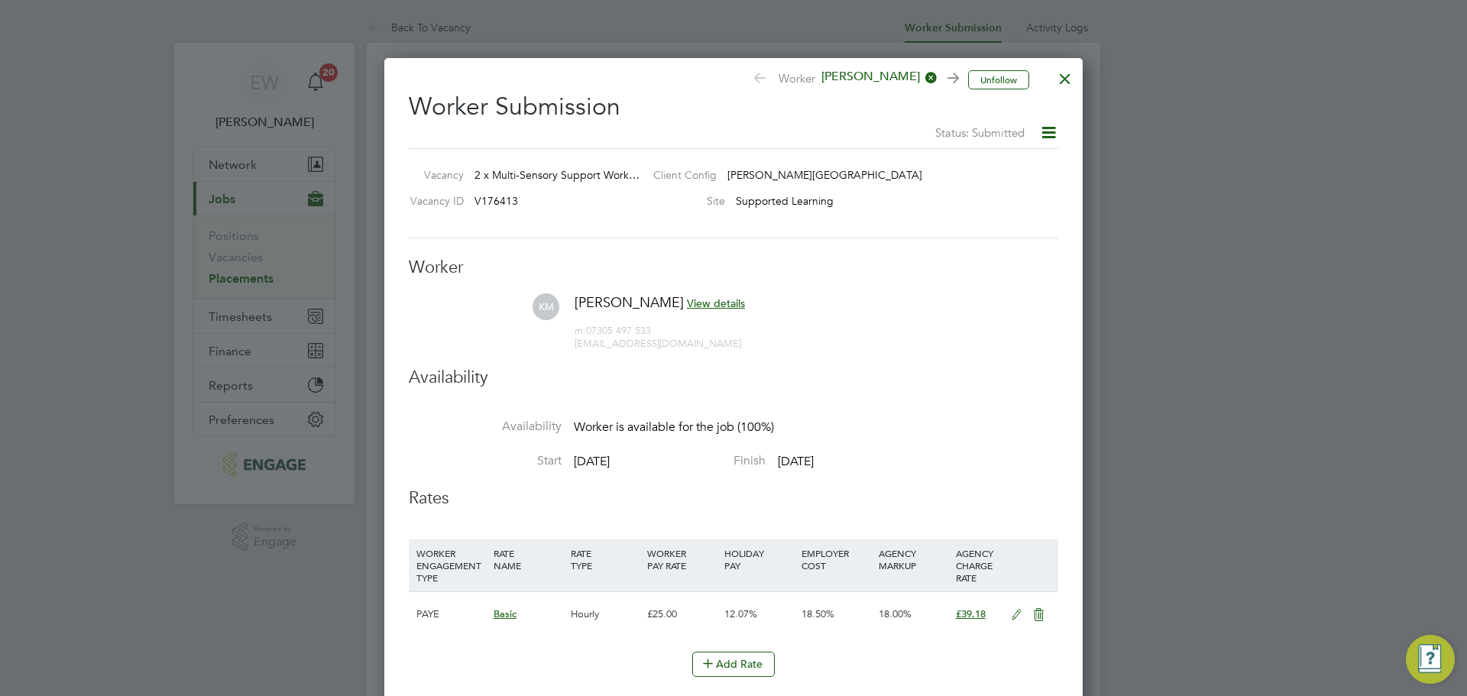
click at [1066, 86] on div at bounding box center [1064, 74] width 27 height 27
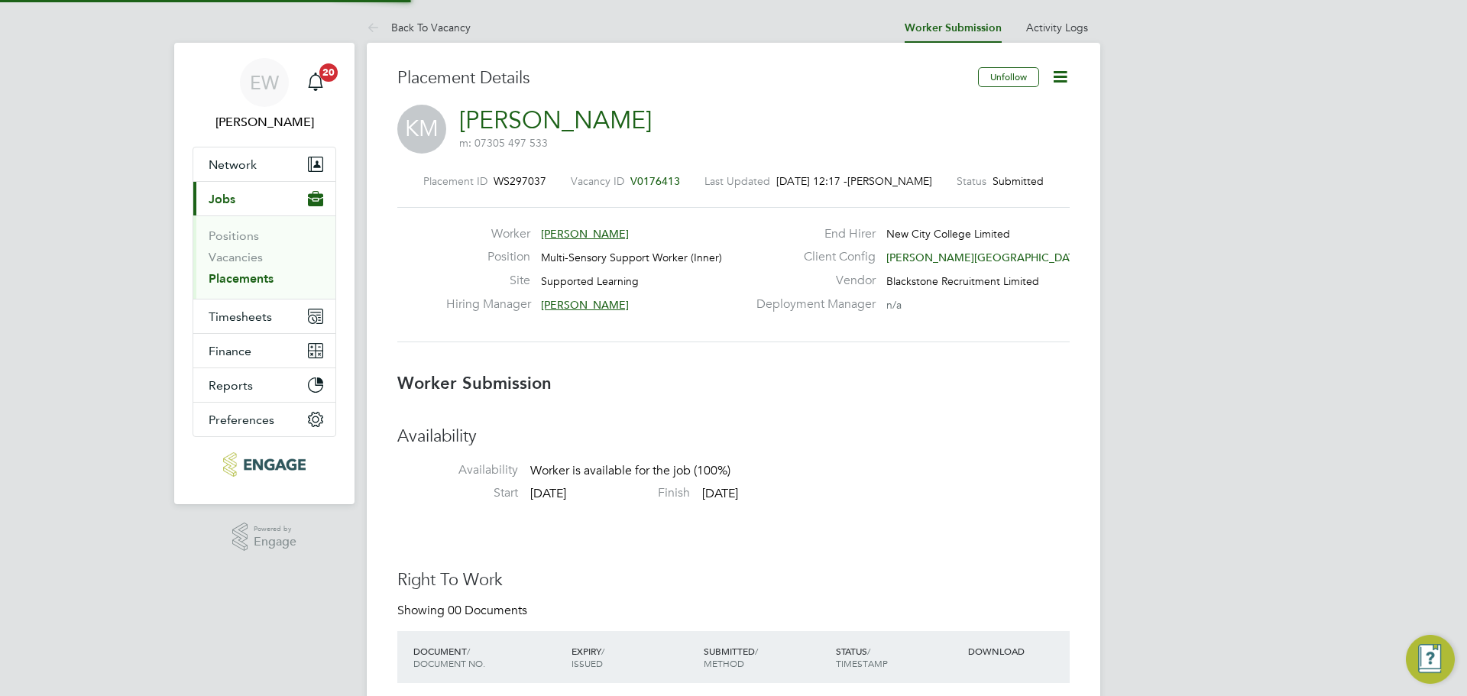
scroll to position [45, 107]
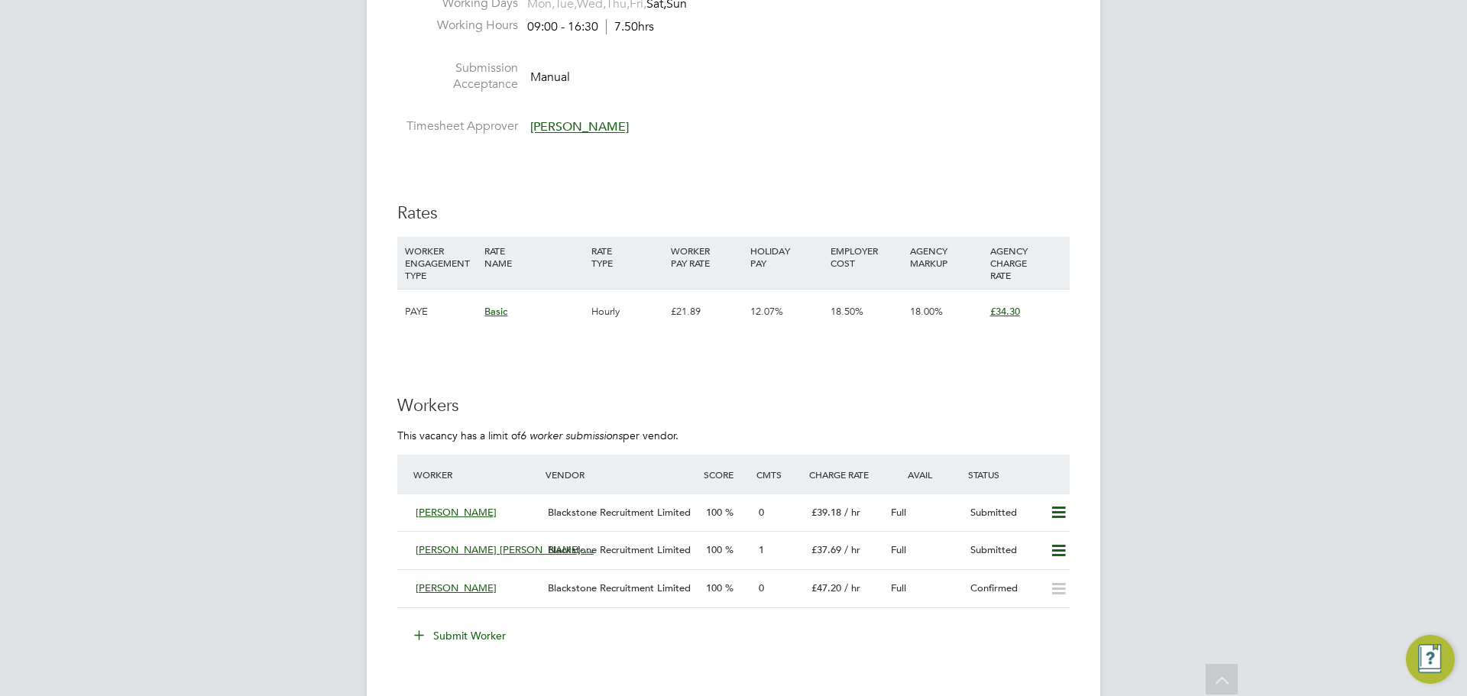
scroll to position [2062, 0]
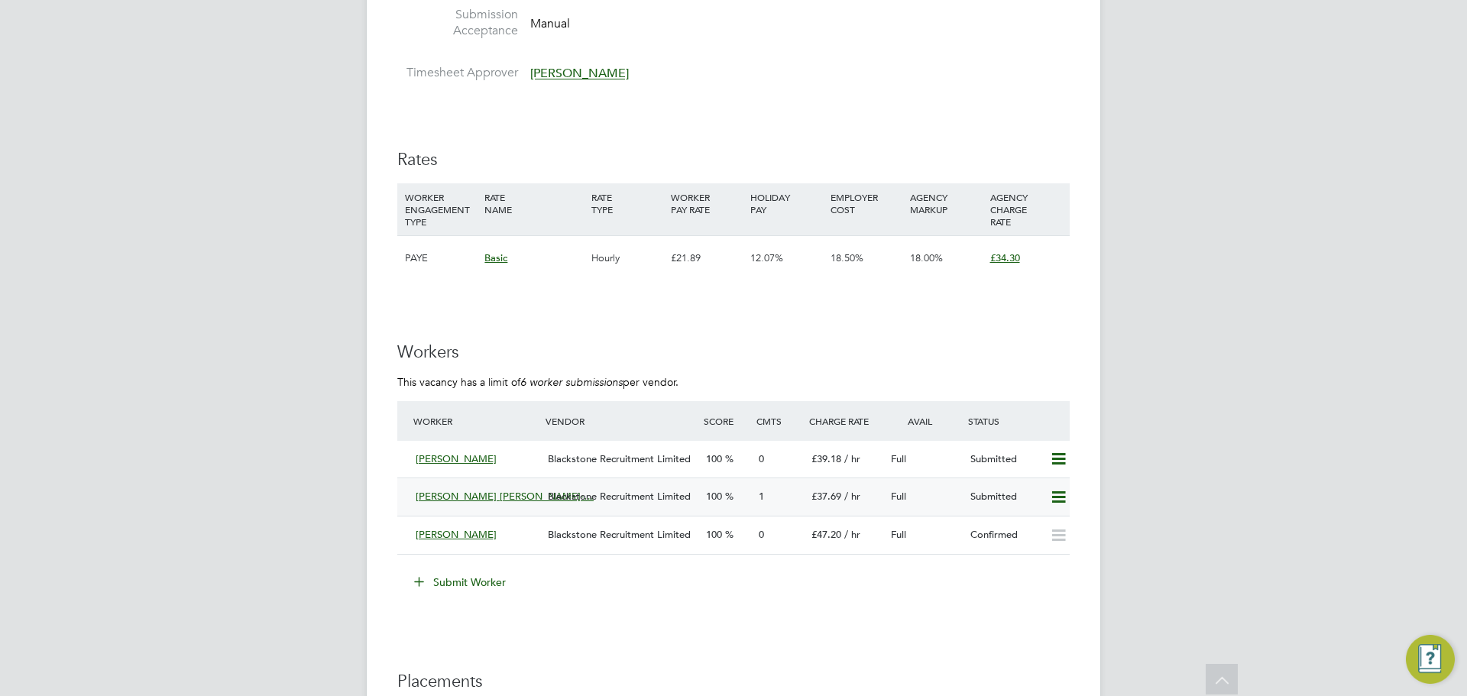
click at [605, 500] on span "Blackstone Recruitment Limited" at bounding box center [619, 496] width 143 height 13
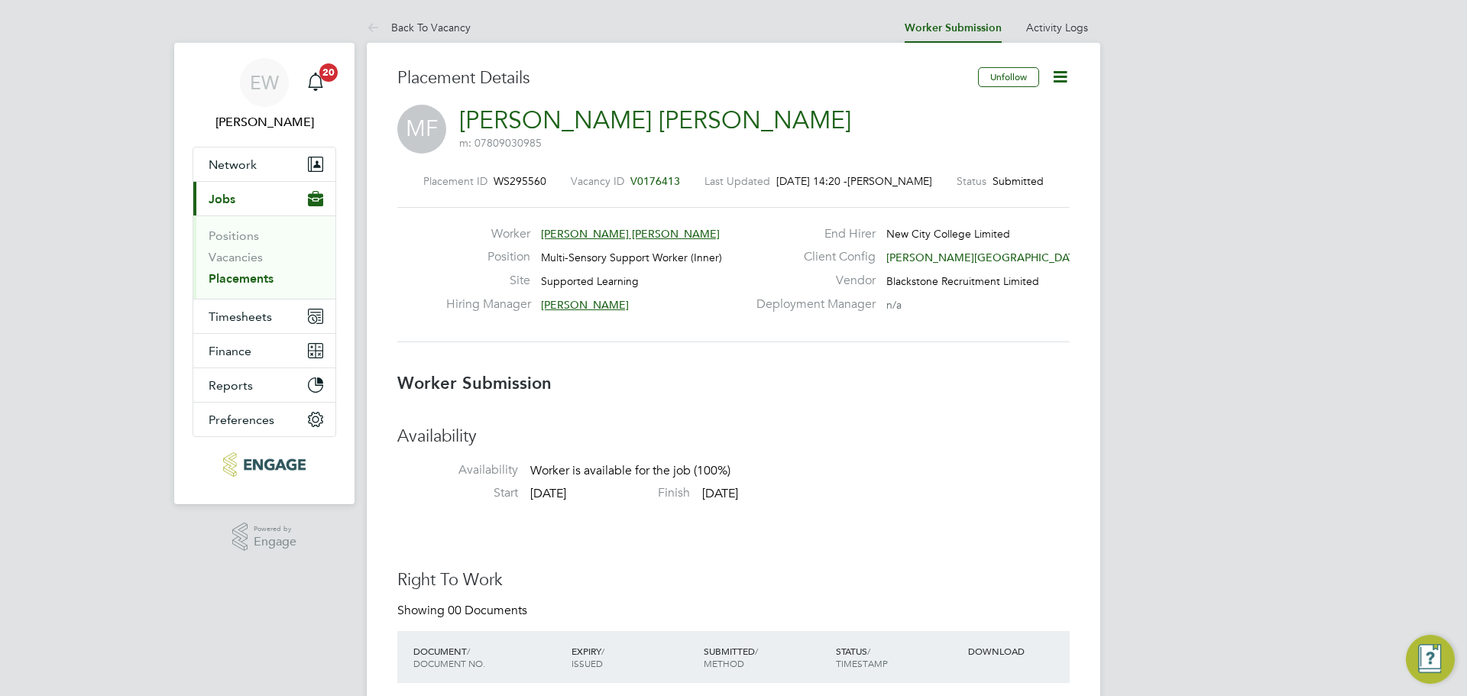
click at [1062, 76] on icon at bounding box center [1059, 76] width 19 height 19
click at [981, 115] on li "Edit Worker Submission e" at bounding box center [995, 112] width 141 height 21
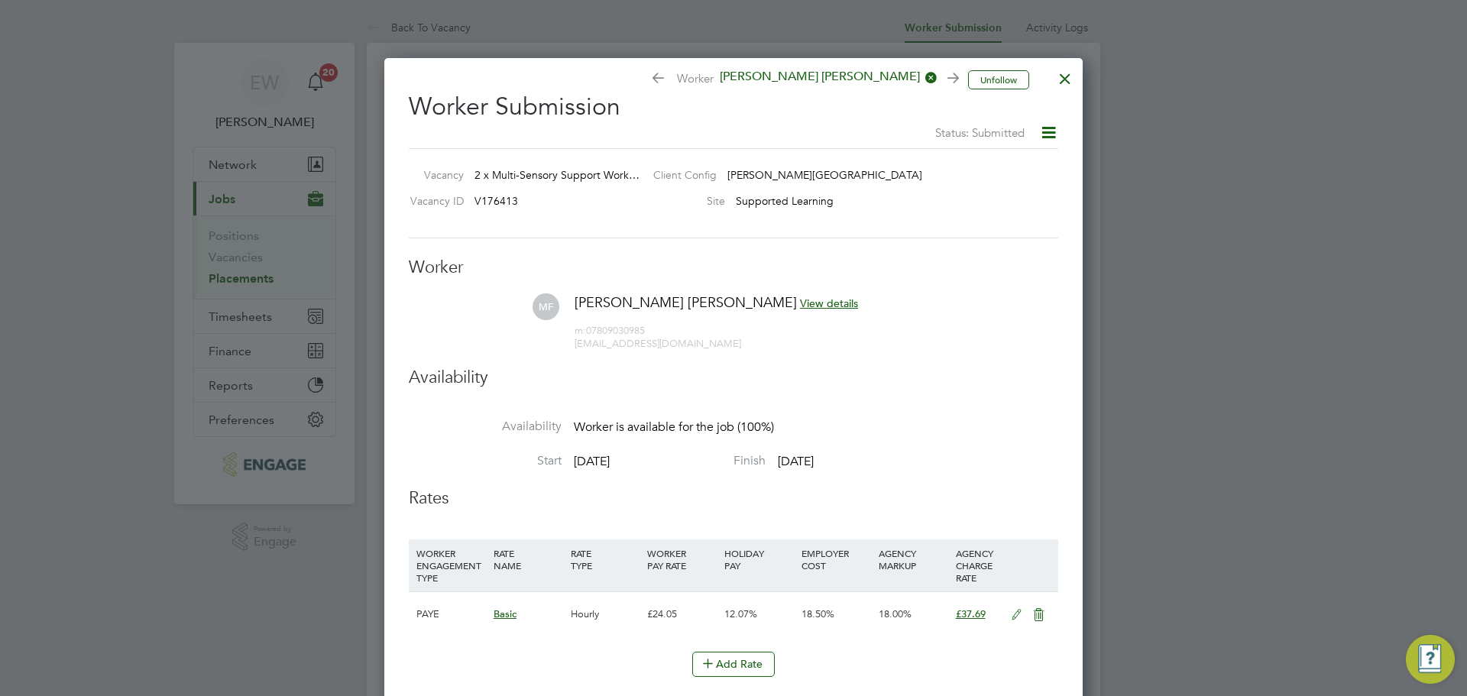
click at [1017, 611] on icon at bounding box center [1016, 615] width 19 height 12
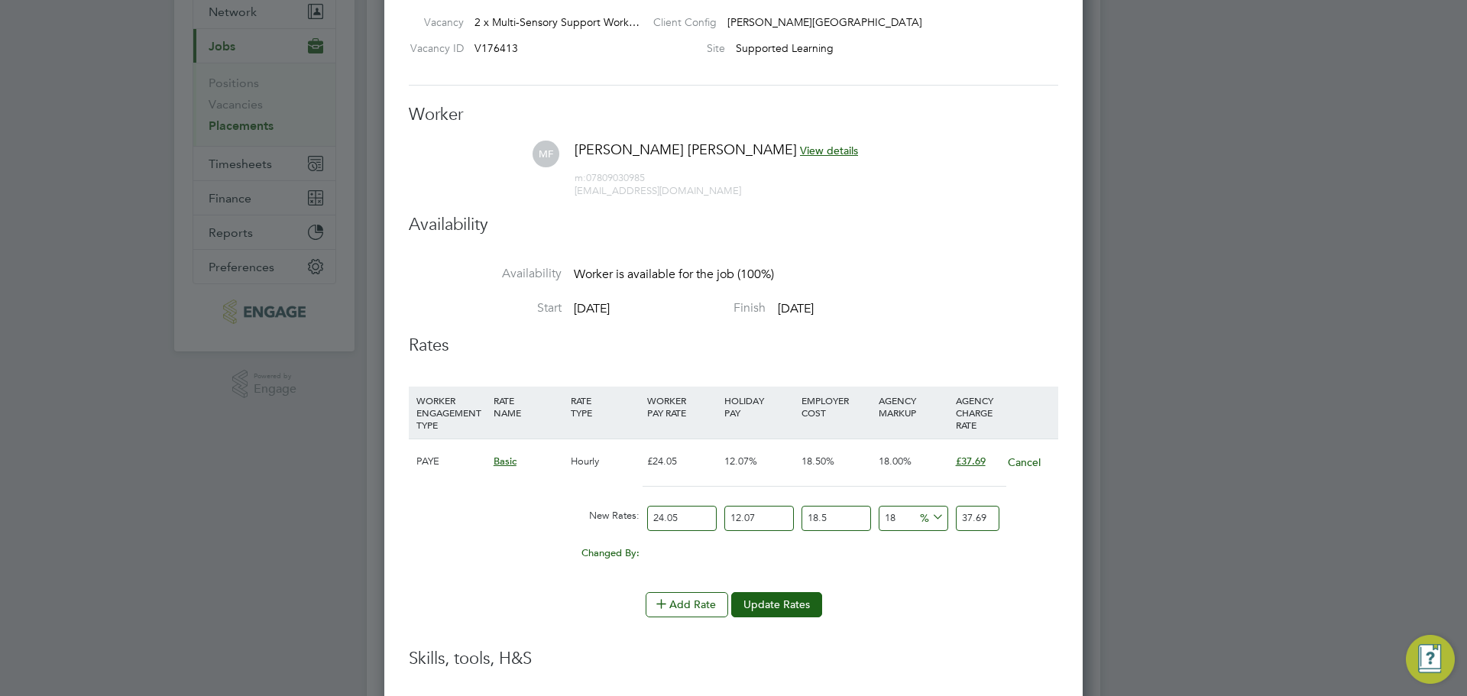
drag, startPoint x: 694, startPoint y: 520, endPoint x: 642, endPoint y: 515, distance: 52.2
click at [642, 515] on div "New Rates: 24.05 12.07 n/a 18.5 n/a 18 0 % 37.69" at bounding box center [733, 518] width 649 height 40
type input "2"
type input "3.13414962"
type input "25"
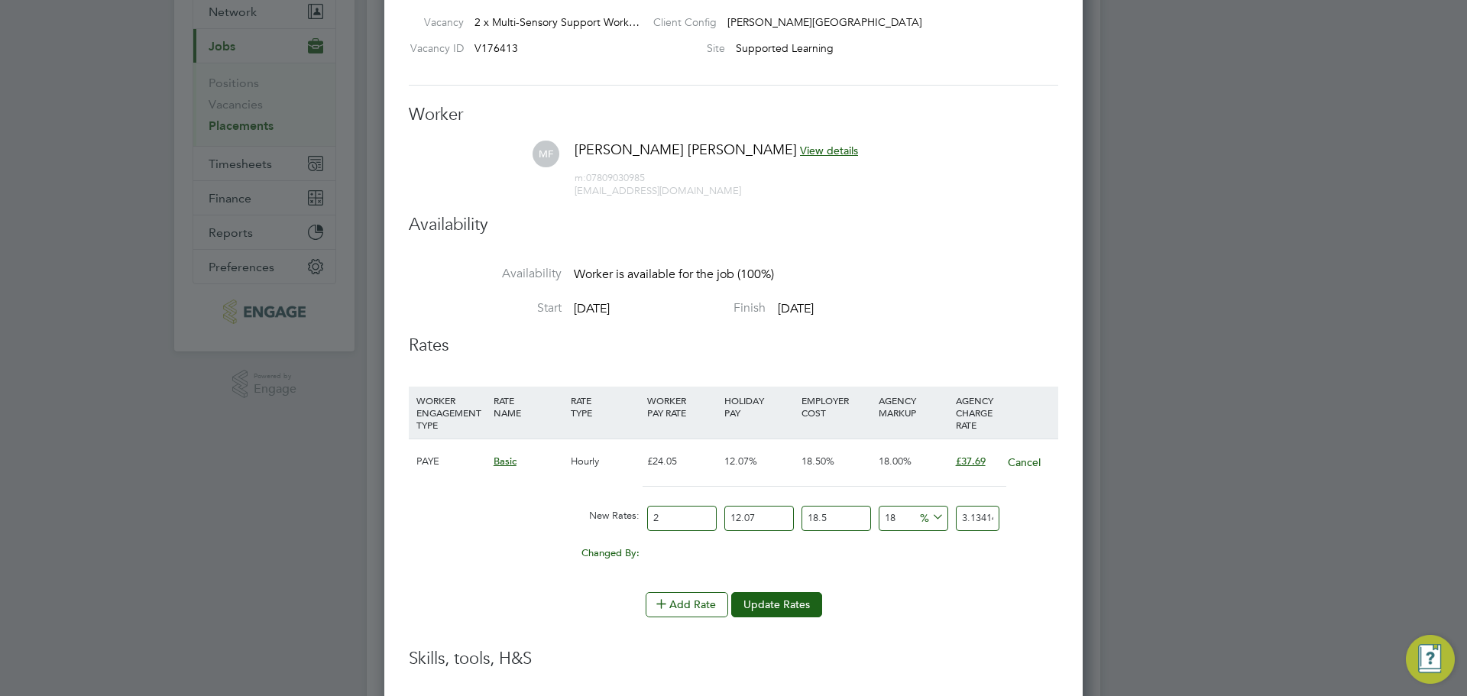
type input "39.17687025"
type input "25"
click at [985, 616] on div "Add Rate Update Rates" at bounding box center [733, 604] width 649 height 24
click at [784, 603] on button "Update Rates" at bounding box center [776, 604] width 91 height 24
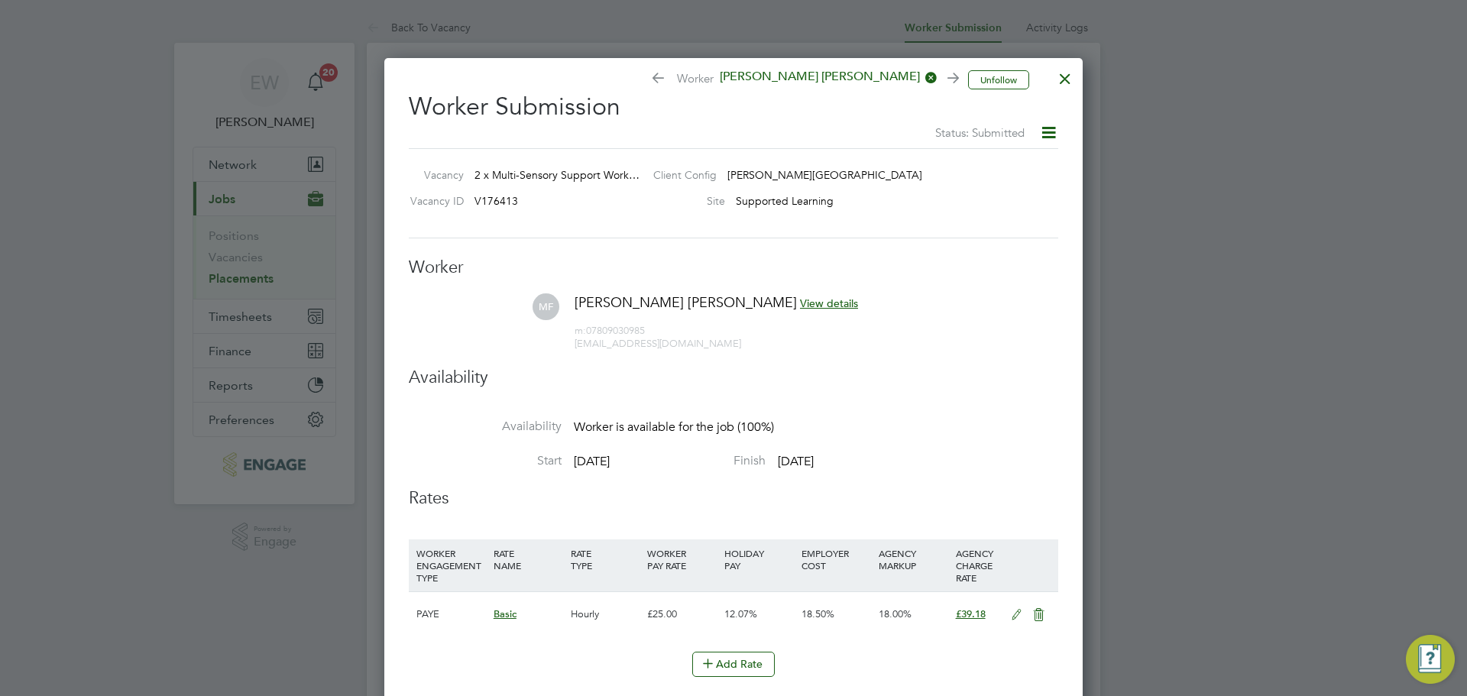
click at [1061, 80] on div at bounding box center [1064, 74] width 27 height 27
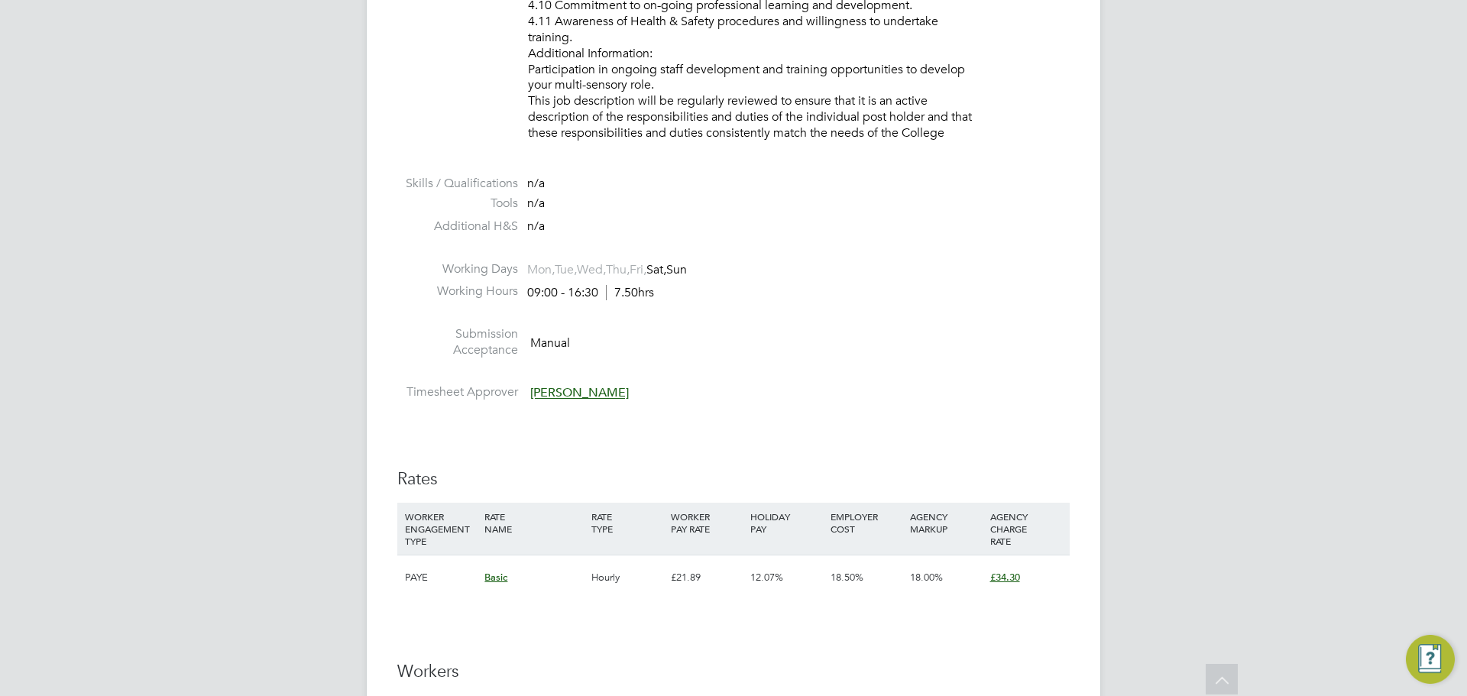
scroll to position [1833, 0]
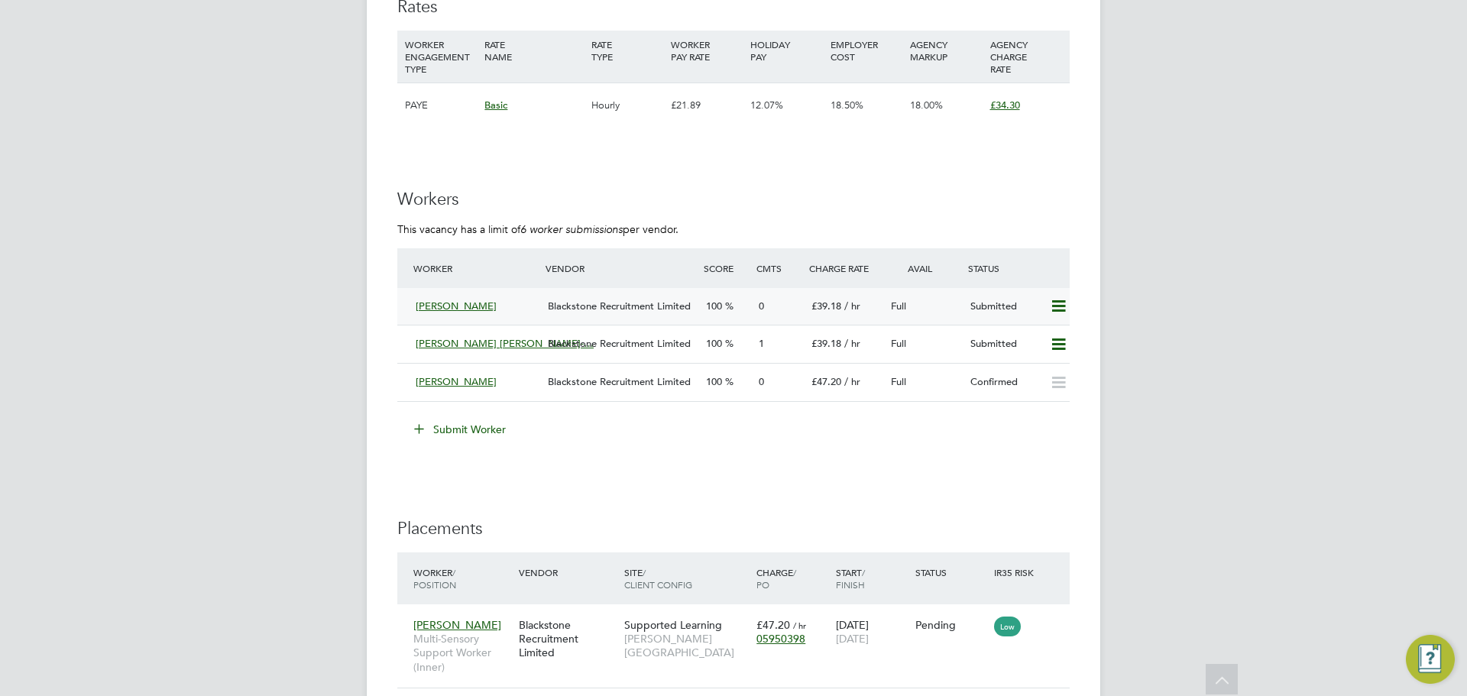
click at [620, 310] on span "Blackstone Recruitment Limited" at bounding box center [619, 305] width 143 height 13
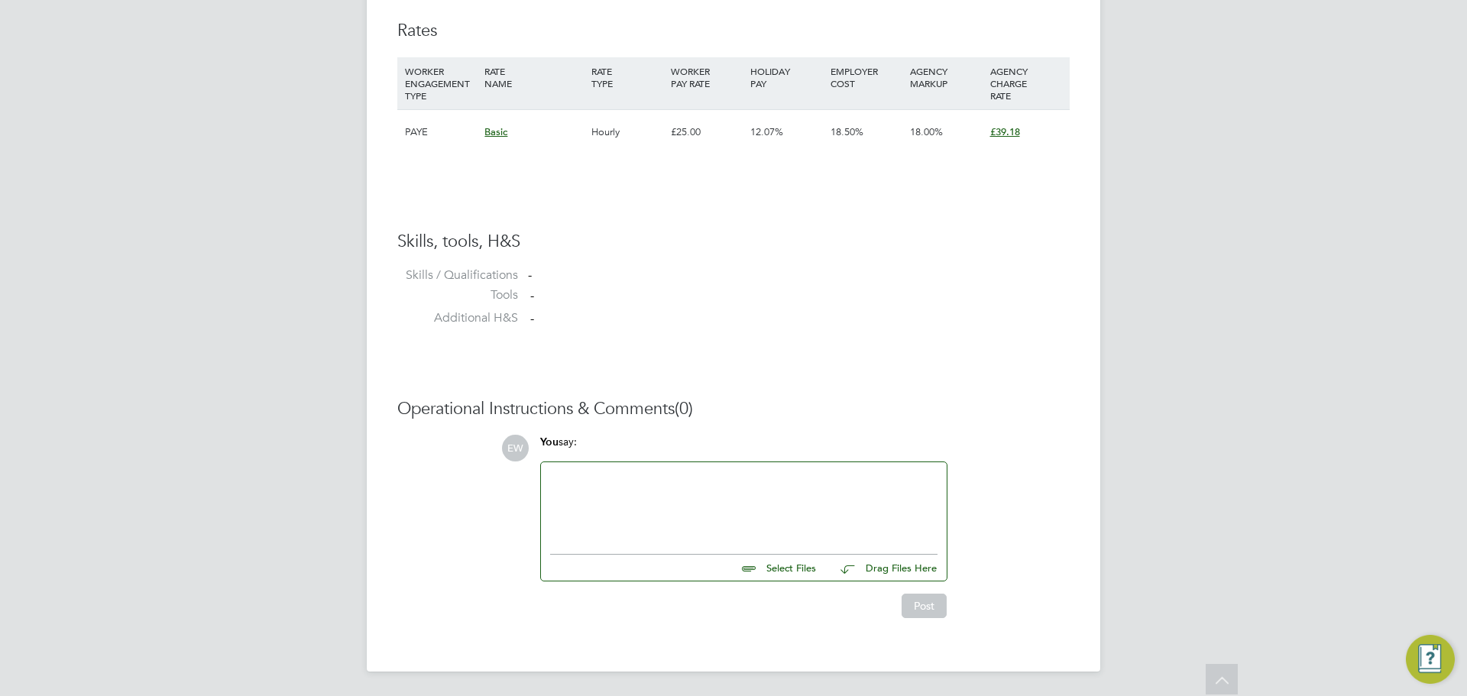
click at [645, 522] on div at bounding box center [743, 504] width 387 height 66
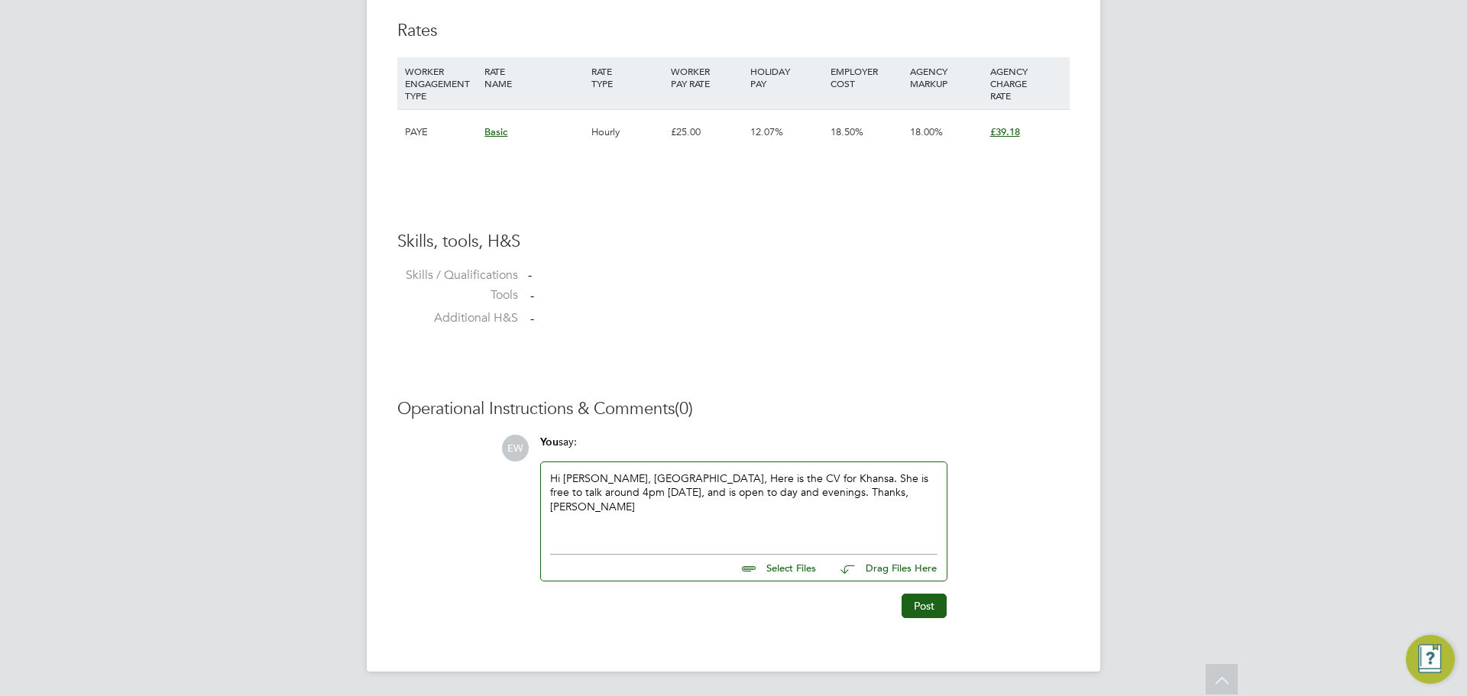
click at [772, 559] on input "file" at bounding box center [822, 565] width 229 height 21
type input "C:\fakepath\Blackstone Recruitment _ CSW CV - Khansa Mahmood.docx.pdf"
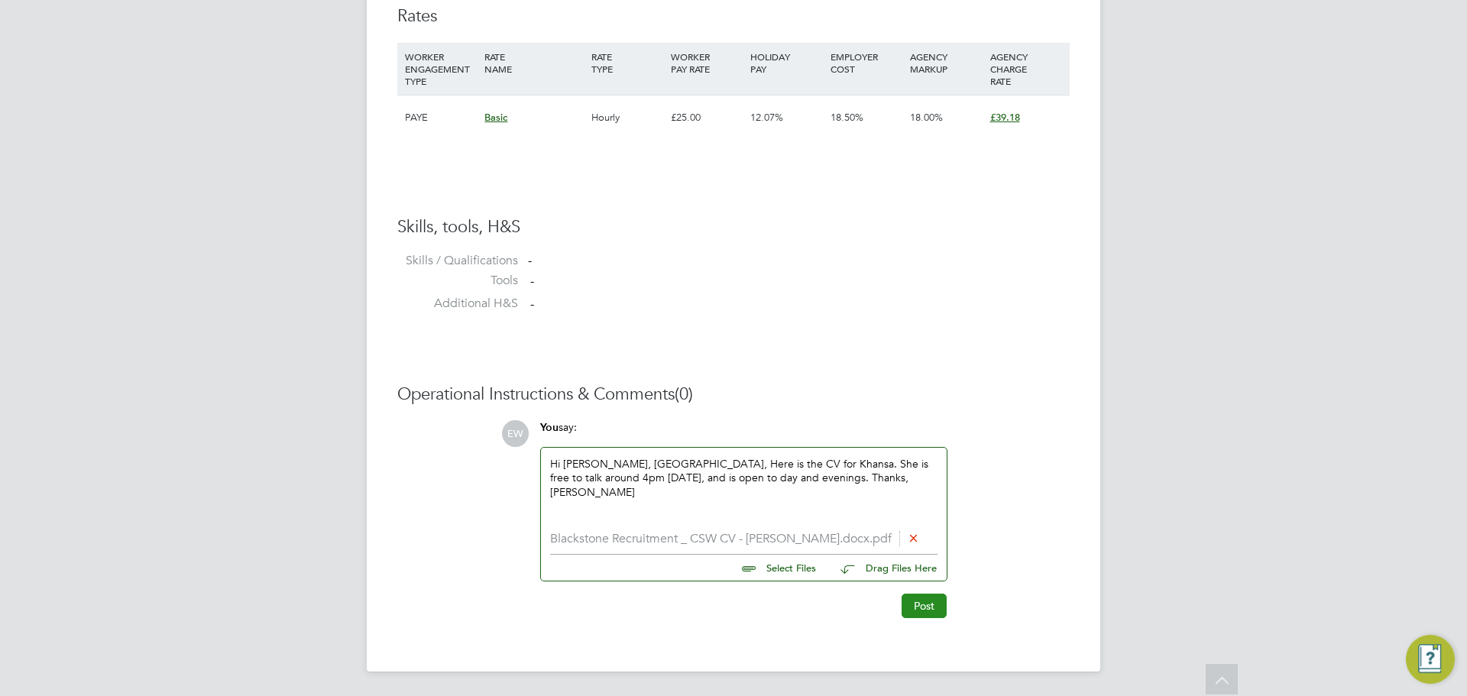
click at [917, 610] on button "Post" at bounding box center [923, 606] width 45 height 24
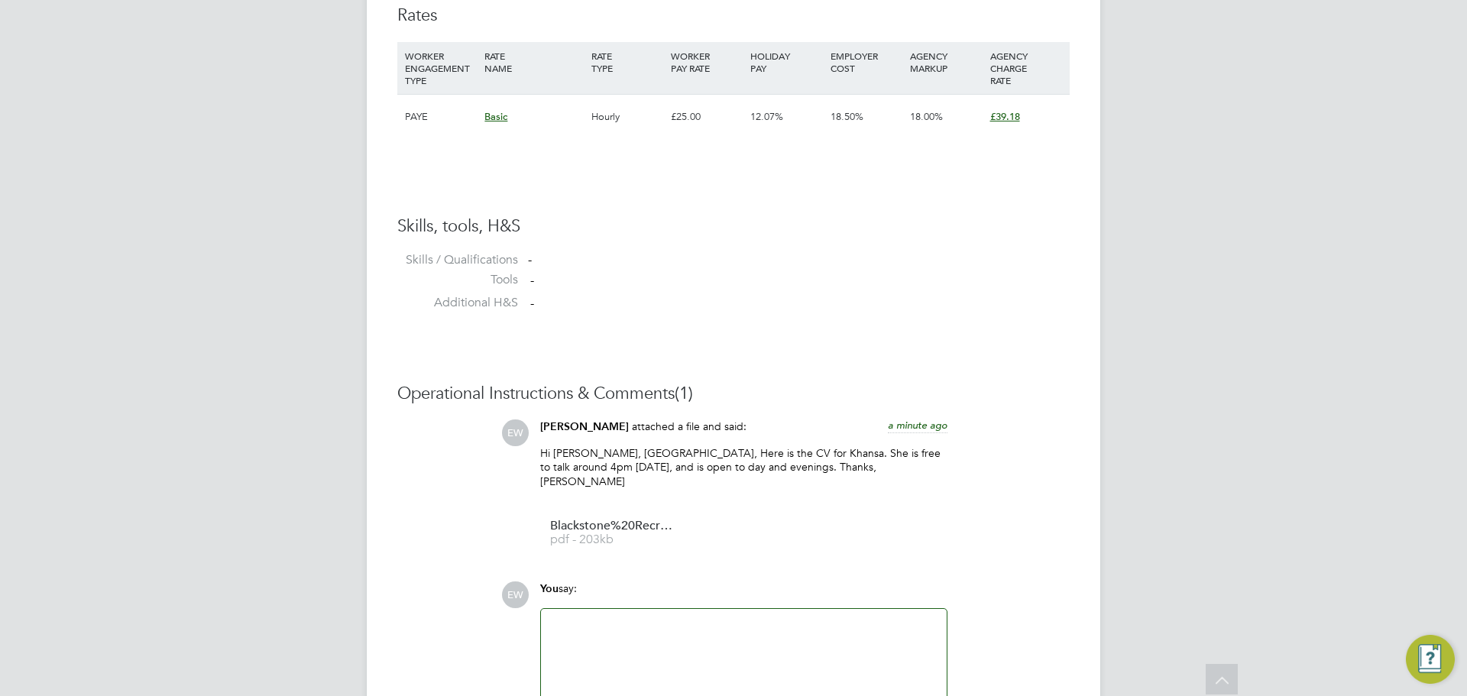
click at [1014, 113] on span "£39.18" at bounding box center [1005, 116] width 30 height 13
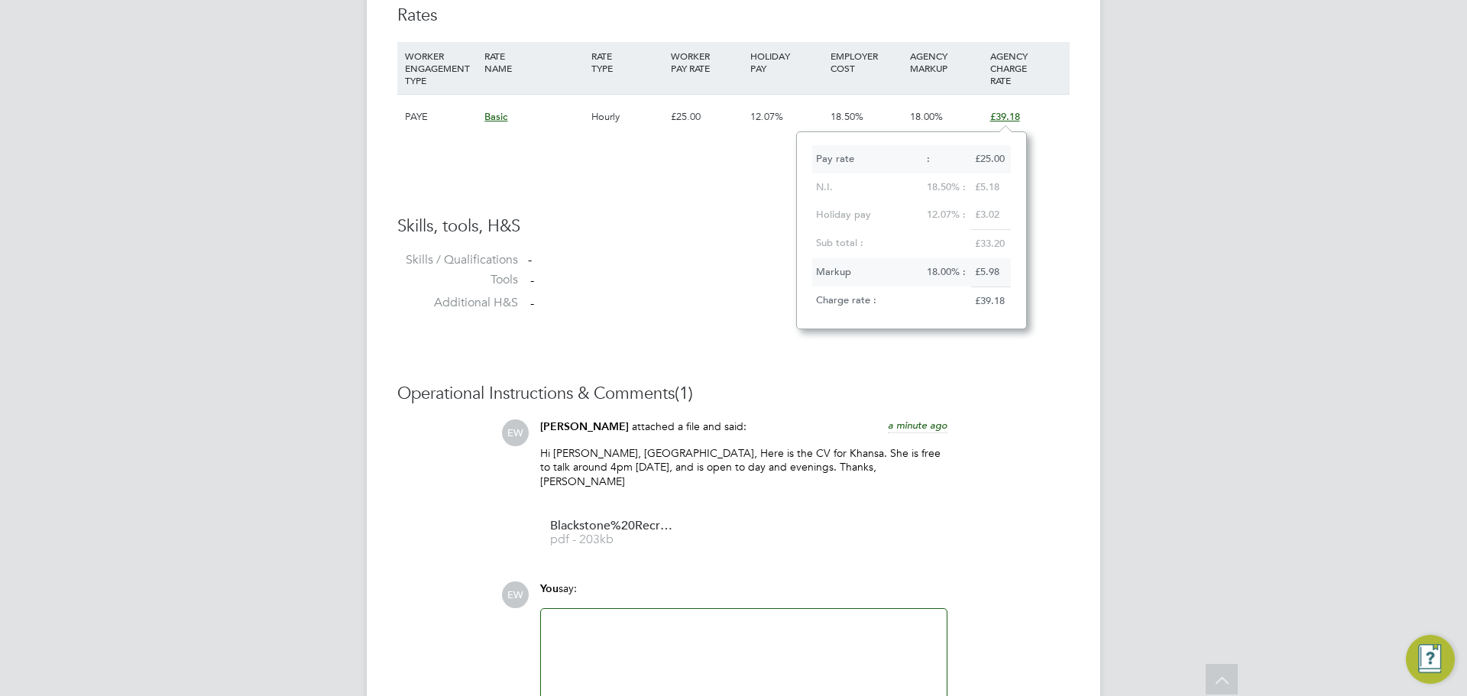
scroll to position [198, 230]
